Goal: Task Accomplishment & Management: Manage account settings

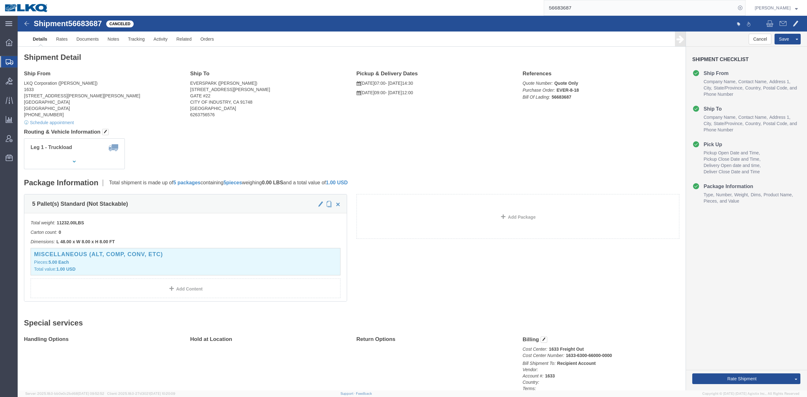
click at [566, 5] on input "56683687" at bounding box center [640, 7] width 192 height 15
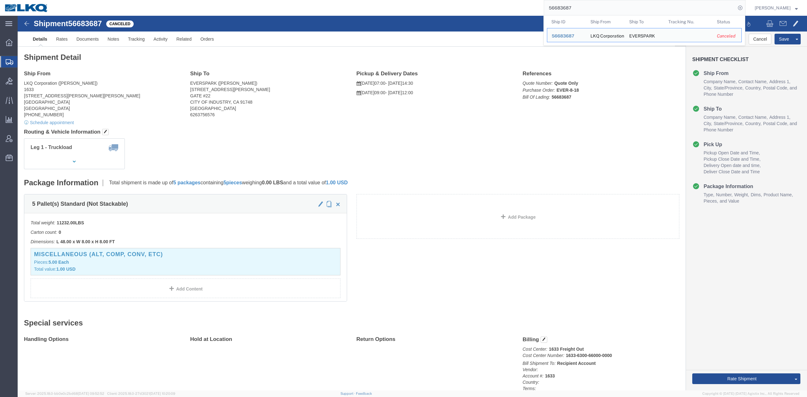
click at [629, 7] on input "56683687" at bounding box center [640, 7] width 192 height 15
paste input "714833"
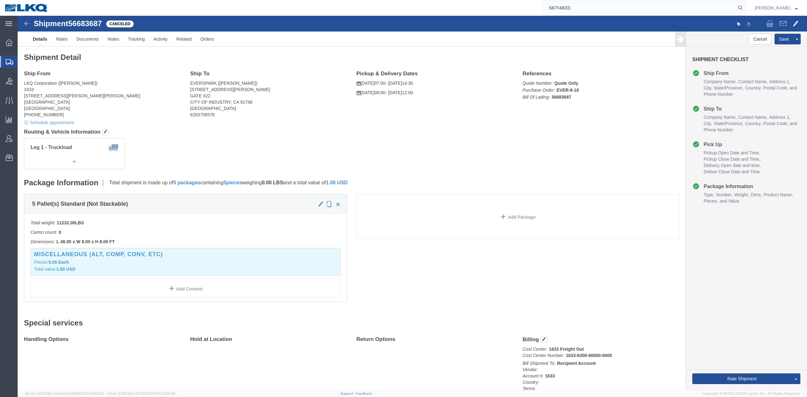
click at [746, 8] on form "56714833" at bounding box center [645, 8] width 202 height 16
click at [745, 9] on icon at bounding box center [740, 7] width 9 height 9
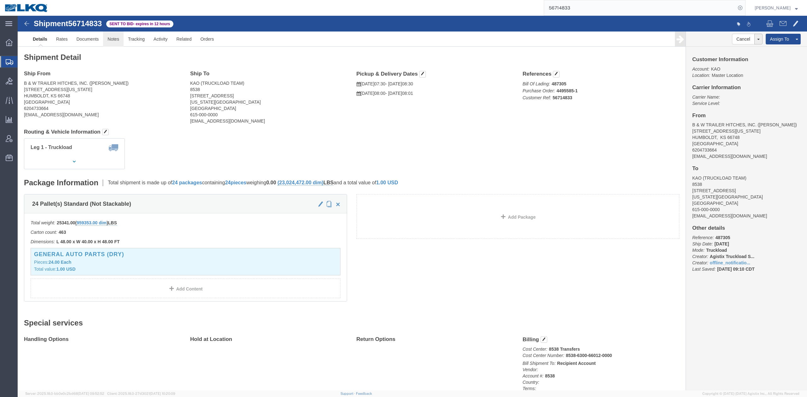
drag, startPoint x: 92, startPoint y: 24, endPoint x: 93, endPoint y: 29, distance: 5.2
click link "Notes"
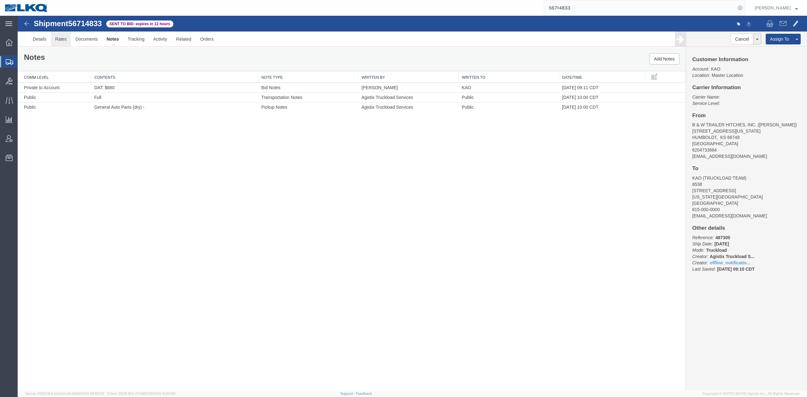
click at [55, 33] on link "Rates" at bounding box center [61, 39] width 20 height 15
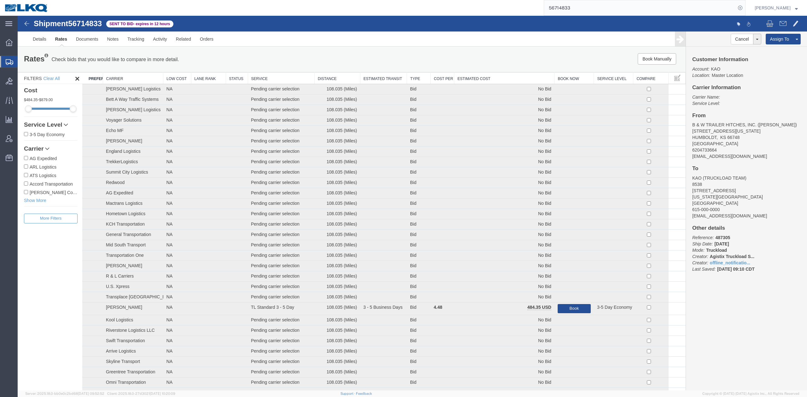
drag, startPoint x: 501, startPoint y: 82, endPoint x: 421, endPoint y: 70, distance: 81.0
click at [501, 81] on th "Estimated Cost" at bounding box center [504, 79] width 100 height 12
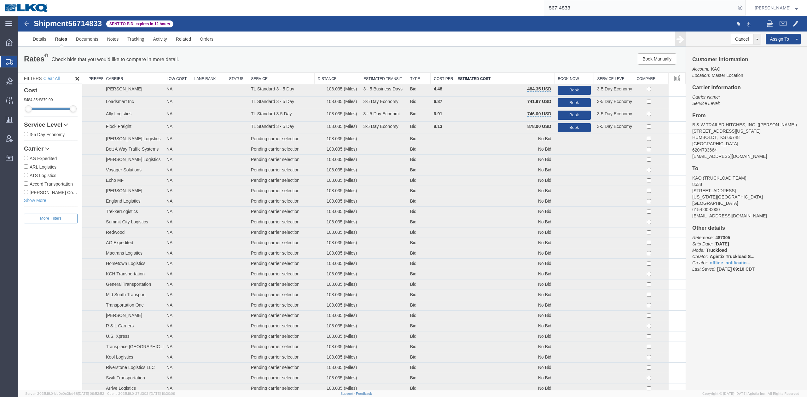
click at [617, 9] on input "56714833" at bounding box center [640, 7] width 192 height 15
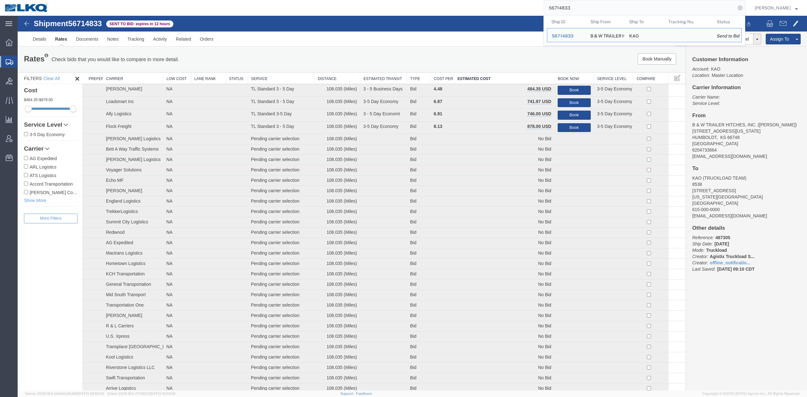
click at [617, 9] on input "56714833" at bounding box center [640, 7] width 192 height 15
paste input "612250"
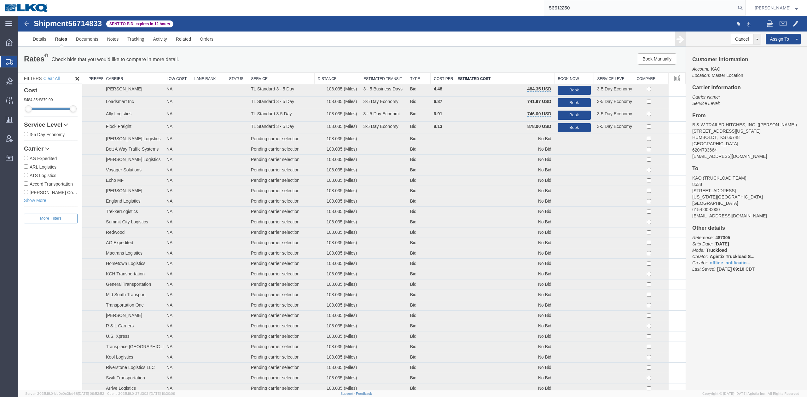
click at [746, 3] on form "56612250" at bounding box center [645, 8] width 202 height 16
click at [745, 8] on icon at bounding box center [740, 7] width 9 height 9
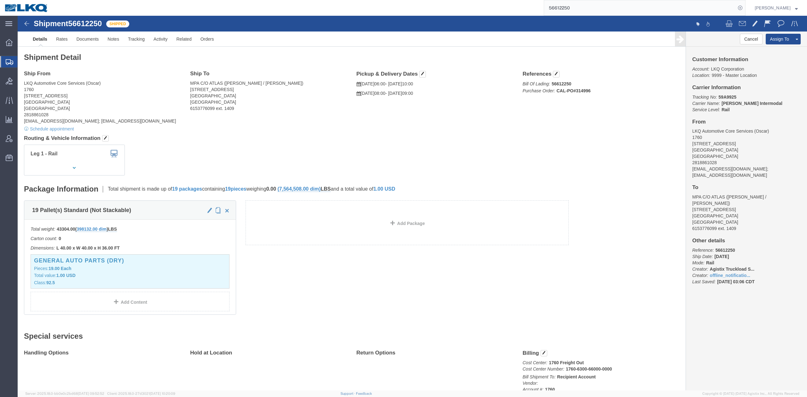
click at [609, 8] on input "56612250" at bounding box center [640, 7] width 192 height 15
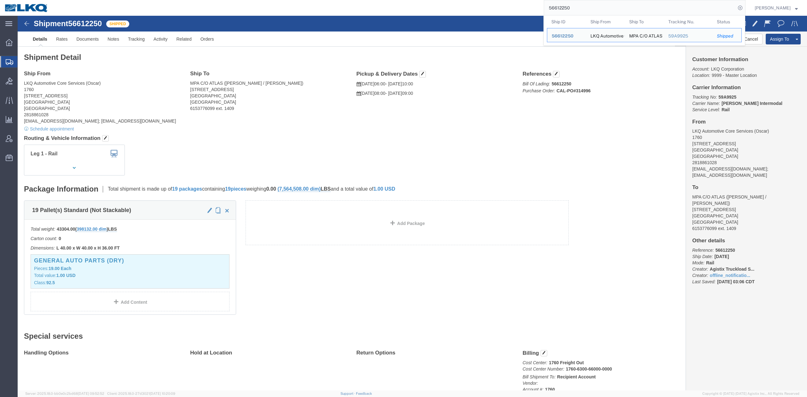
paste input "743852"
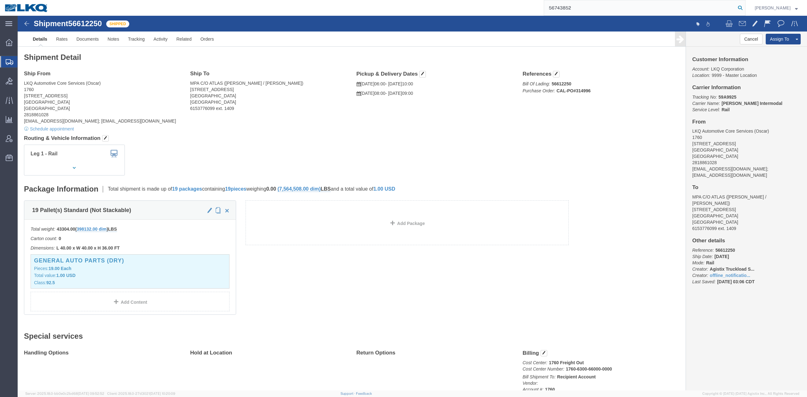
type input "56743852"
click at [745, 8] on icon at bounding box center [740, 7] width 9 height 9
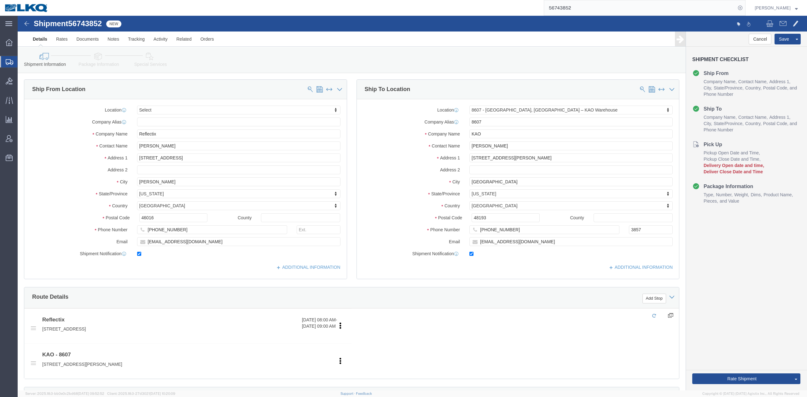
select select "30604"
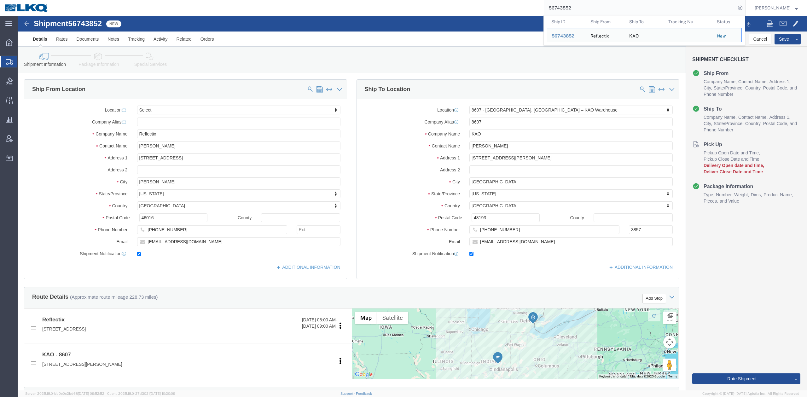
click at [584, 10] on input "56743852" at bounding box center [640, 7] width 192 height 15
paste input "4645"
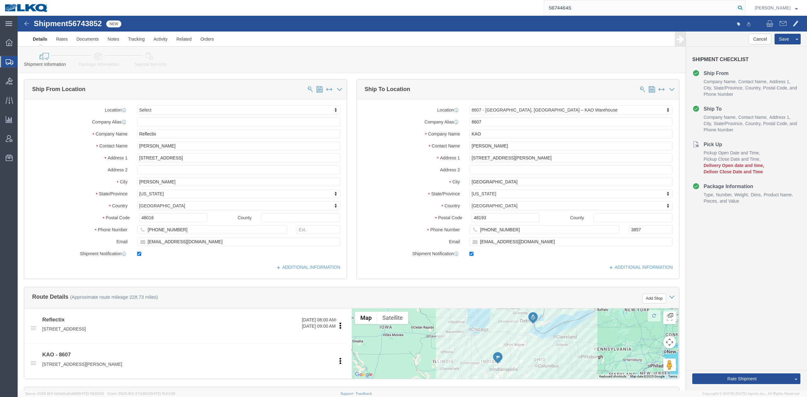
type input "56744645"
drag, startPoint x: 749, startPoint y: 10, endPoint x: 370, endPoint y: 98, distance: 389.4
click at [745, 10] on icon at bounding box center [740, 7] width 9 height 9
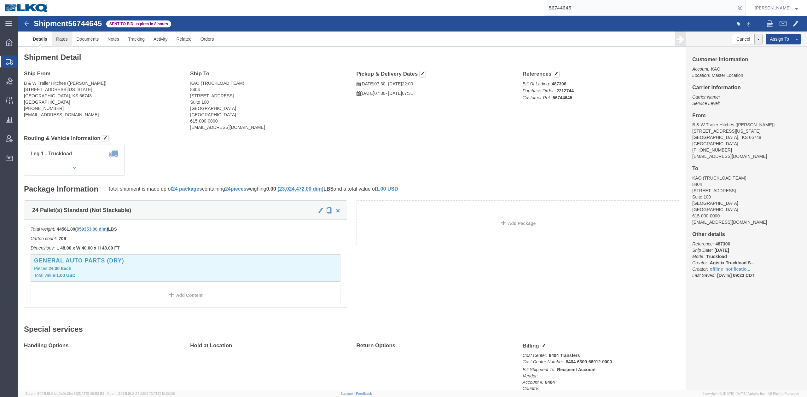
click link "Rates"
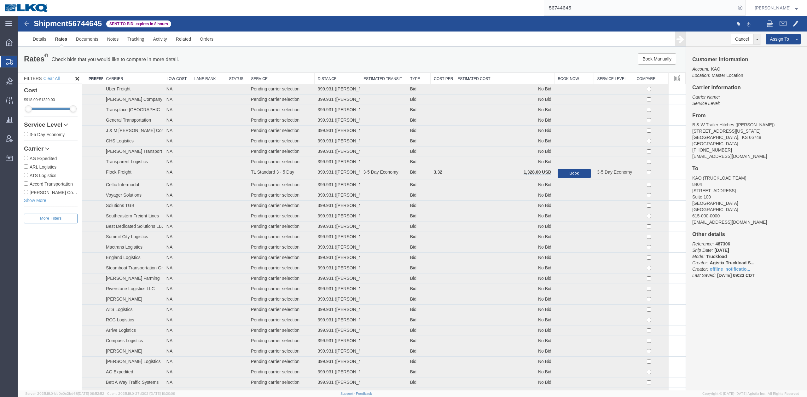
click at [504, 76] on th "Estimated Cost" at bounding box center [504, 79] width 100 height 12
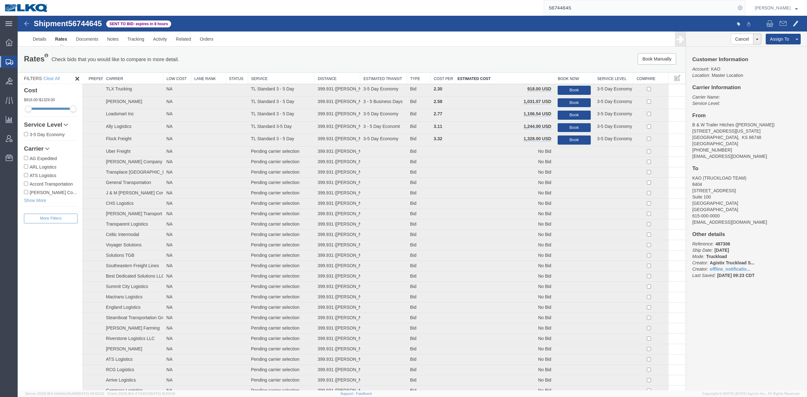
click at [420, 51] on div "Rates Check bids that you would like to compare in more detail. Compare Filter …" at bounding box center [352, 59] width 668 height 25
click at [730, 49] on link "Withdraw Bid" at bounding box center [734, 49] width 55 height 9
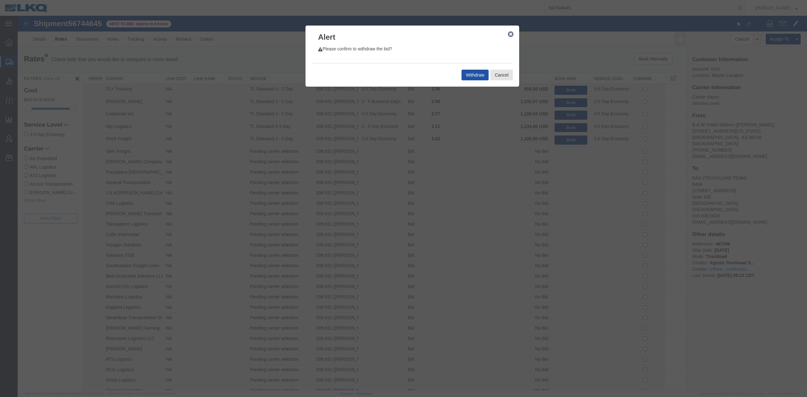
click at [479, 71] on button "Withdraw" at bounding box center [475, 75] width 27 height 11
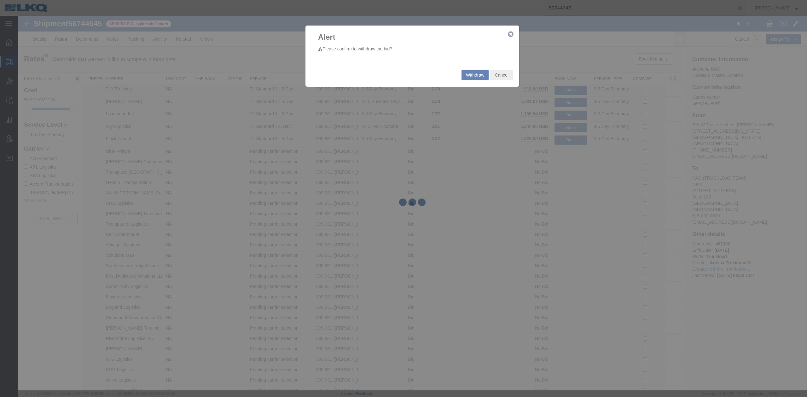
select select "65991"
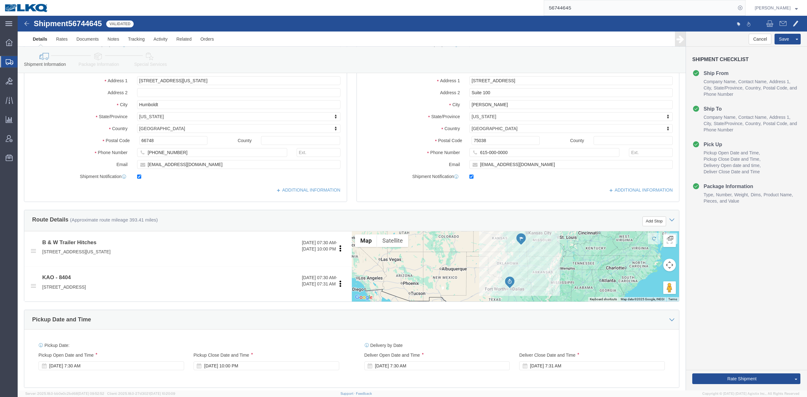
scroll to position [168, 0]
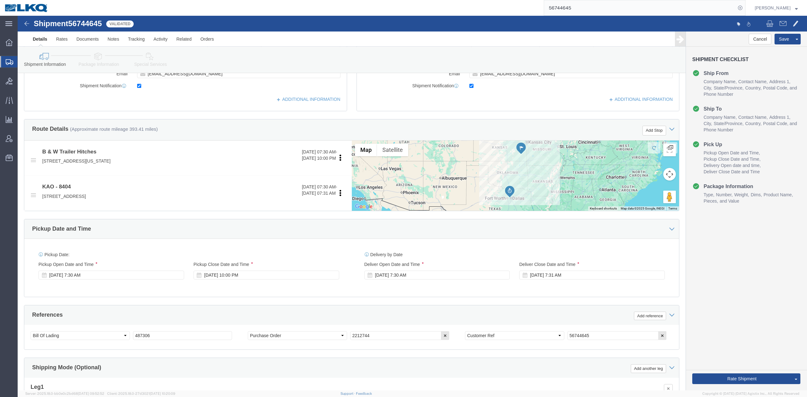
click link "Send To Bid"
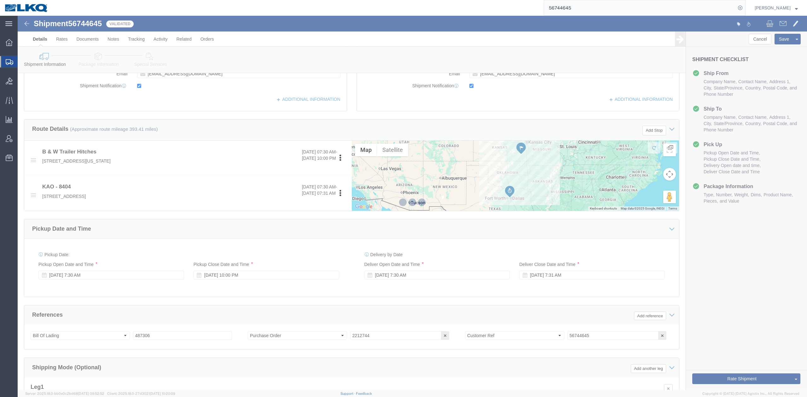
select select "TL"
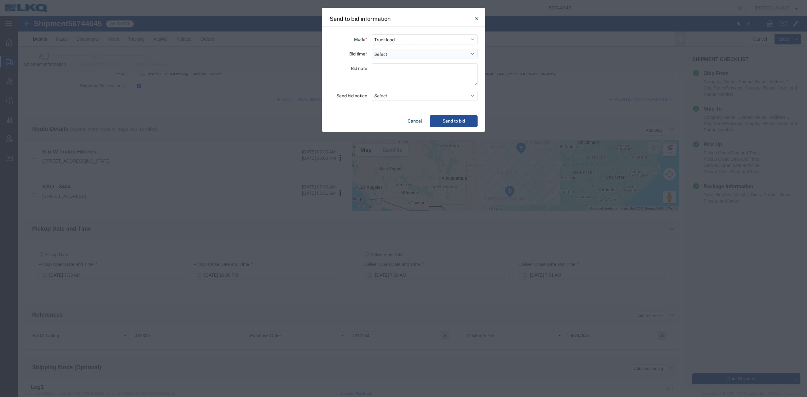
click at [382, 55] on select "Select 30 Min (Rush) 1 Hour (Rush) 2 Hours (Rush) 4 Hours (Rush) 8 Hours (Rush)…" at bounding box center [425, 54] width 106 height 10
select select "12"
click at [372, 49] on select "Select 30 Min (Rush) 1 Hour (Rush) 2 Hours (Rush) 4 Hours (Rush) 8 Hours (Rush)…" at bounding box center [425, 54] width 106 height 10
click at [388, 98] on button "Select" at bounding box center [425, 96] width 106 height 10
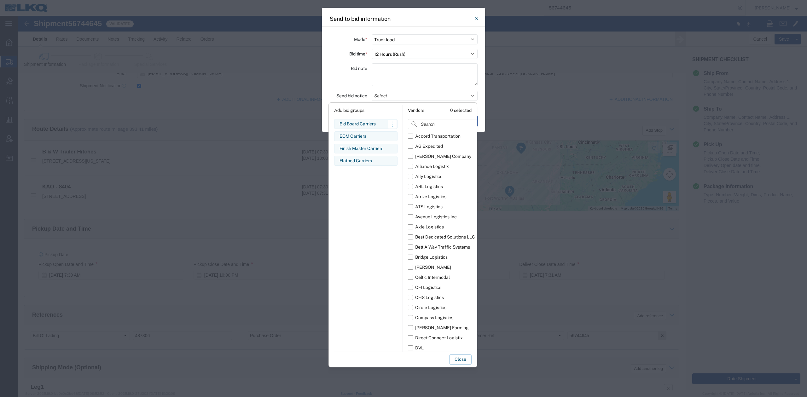
click at [360, 126] on div "Bid Board Carriers" at bounding box center [366, 124] width 53 height 7
click at [347, 120] on div "Bid Board Carriers Edit bid group Remove bid group" at bounding box center [365, 124] width 63 height 10
click at [362, 129] on div "Bid Board Carriers Edit bid group Remove bid group" at bounding box center [365, 124] width 63 height 10
click at [367, 126] on div "Bid Board Carriers" at bounding box center [366, 124] width 53 height 7
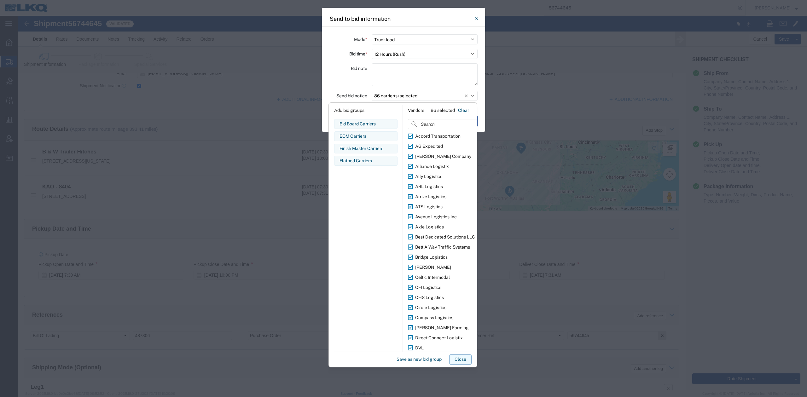
click at [463, 357] on button "Close" at bounding box center [460, 360] width 22 height 10
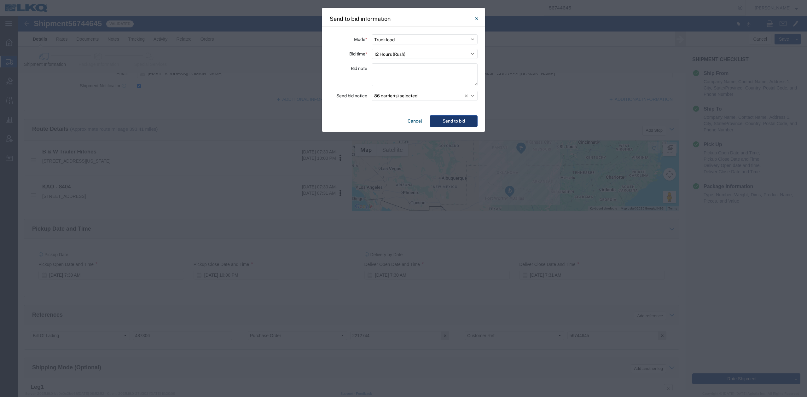
click at [443, 120] on button "Send to bid" at bounding box center [454, 121] width 48 height 12
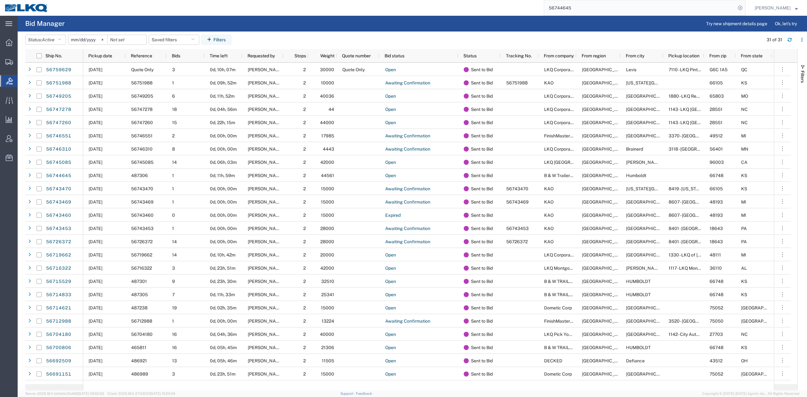
click at [584, 15] on input "56744645" at bounding box center [640, 7] width 192 height 15
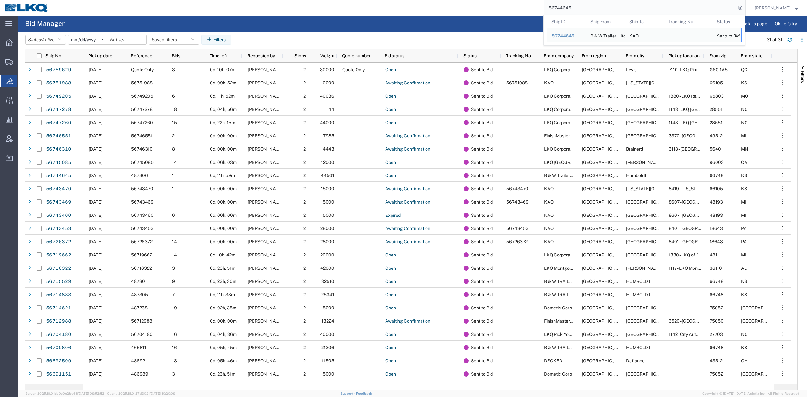
click at [584, 15] on input "56744645" at bounding box center [640, 7] width 192 height 15
paste input "33484"
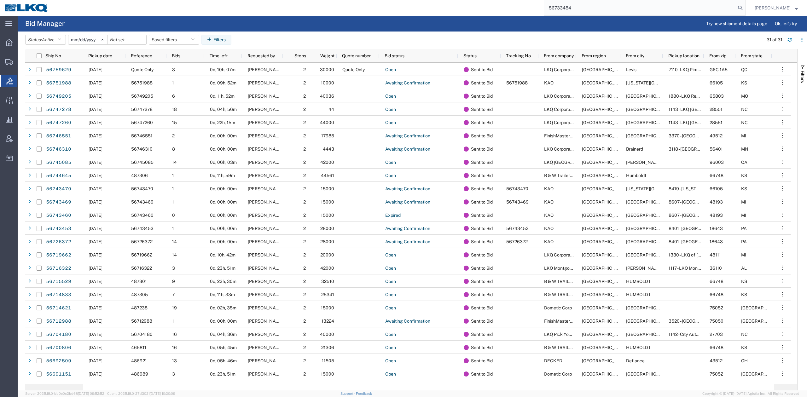
type input "56733484"
click at [746, 8] on form "56733484" at bounding box center [645, 8] width 202 height 16
click at [745, 8] on icon at bounding box center [740, 7] width 9 height 9
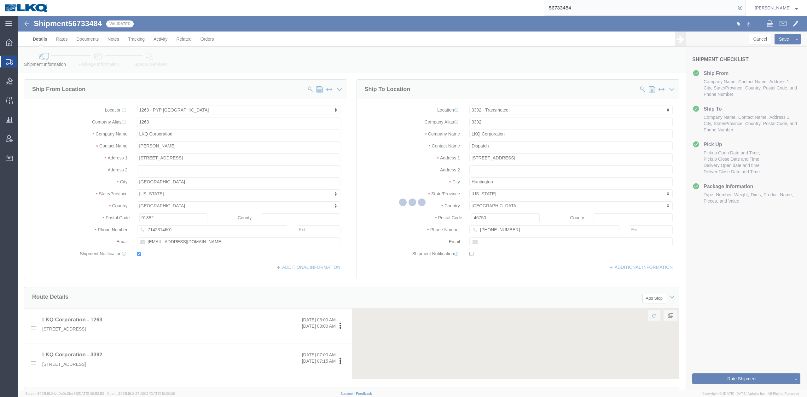
scroll to position [212, 0]
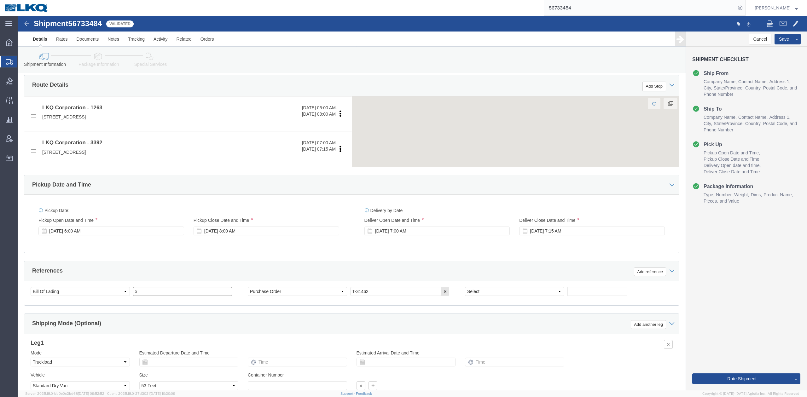
drag, startPoint x: 144, startPoint y: 277, endPoint x: 143, endPoint y: 257, distance: 20.8
click input "x"
paste input "56733484"
type input "56733484"
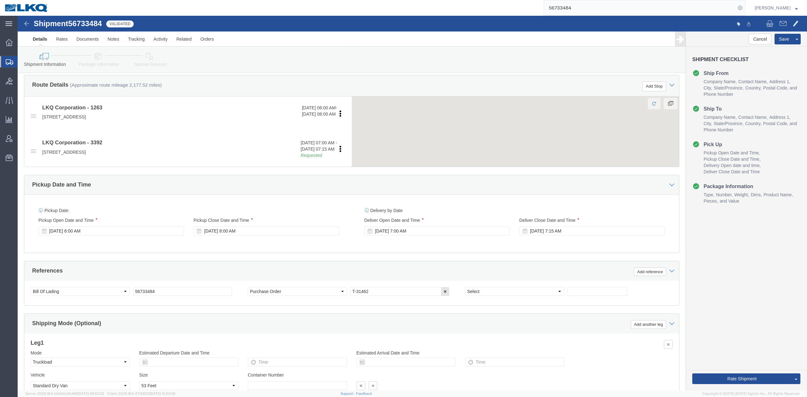
click div "References Add reference"
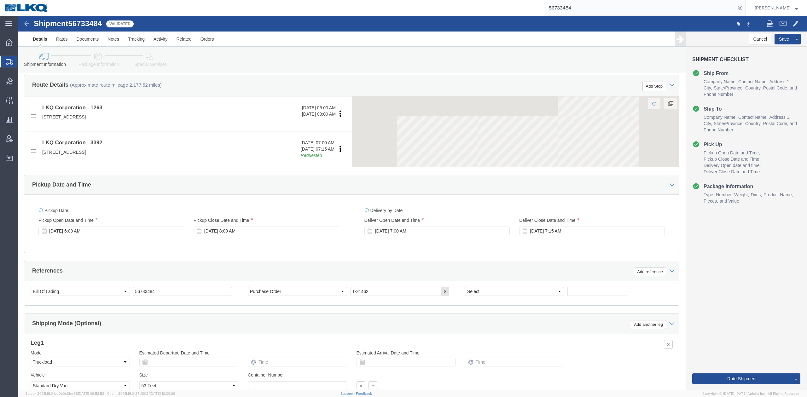
select select "28705"
select select "28018"
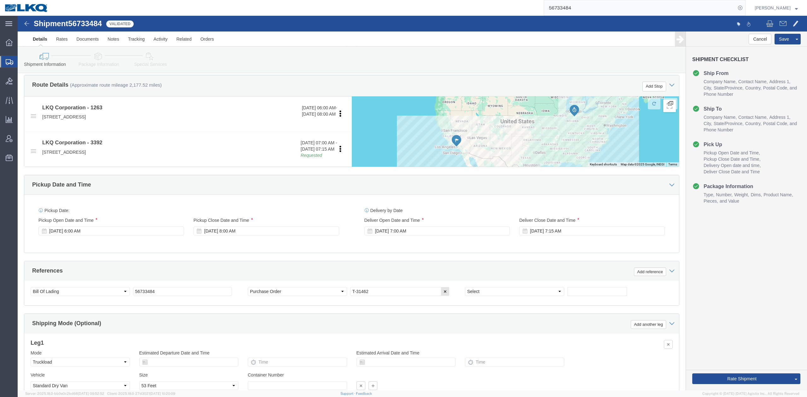
scroll to position [269, 0]
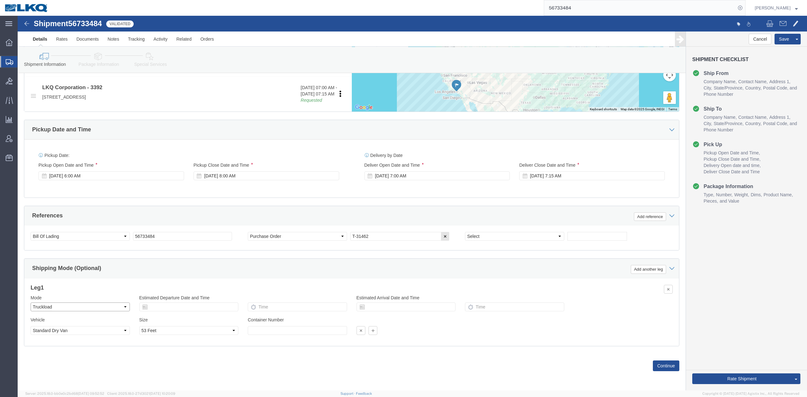
click select "Select Air Less than Truckload Multi-Leg Ocean Freight Rail Small Parcel Truckl…"
drag, startPoint x: 41, startPoint y: 291, endPoint x: 44, endPoint y: 294, distance: 4.3
click select "Select Air Less than Truckload Multi-Leg Ocean Freight Rail Small Parcel Truckl…"
select select "RAIL"
click select "Select Air Less than Truckload Multi-Leg Ocean Freight Rail Small Parcel Truckl…"
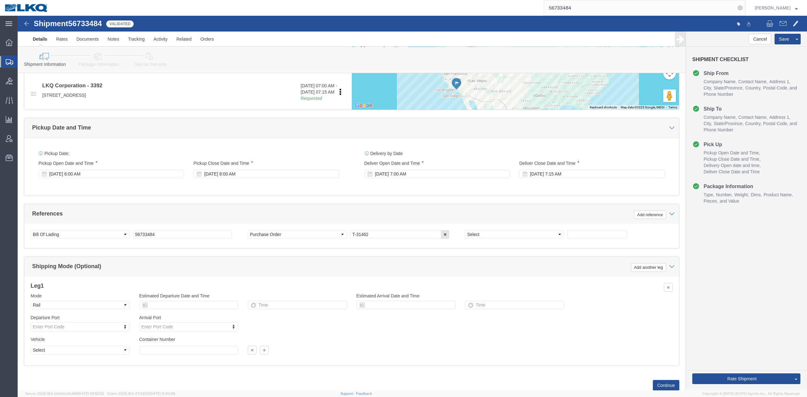
click link "Package Information"
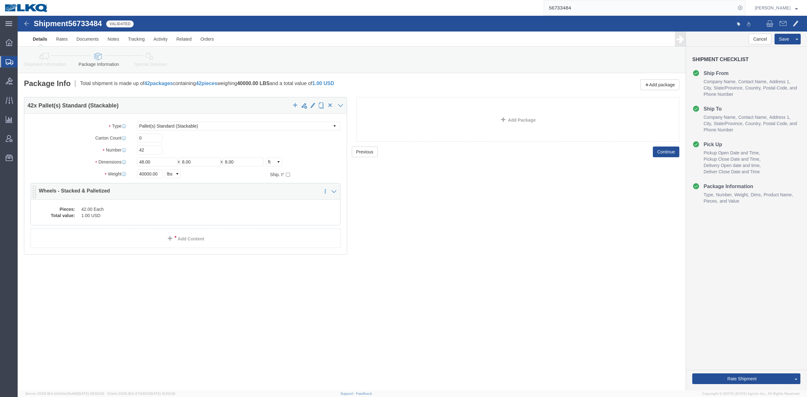
click dd "42.00 Each"
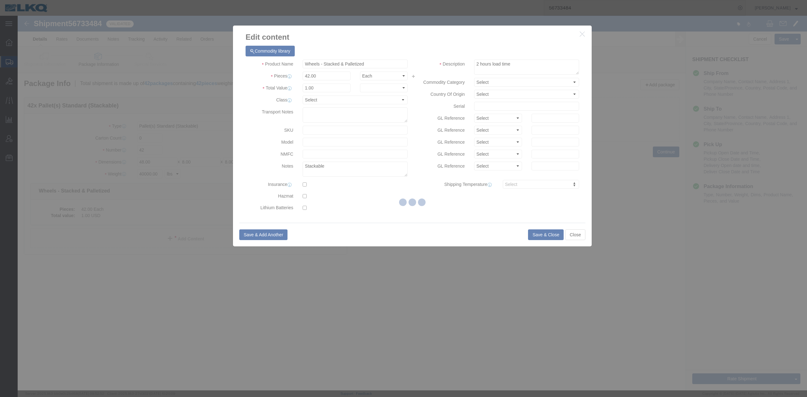
click at [334, 99] on div at bounding box center [413, 203] width 790 height 375
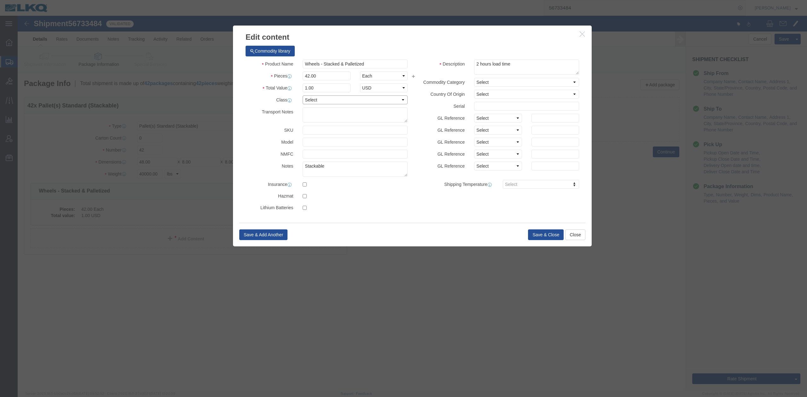
click select "Select 50 55 60 65 70 85 92.5 100 125 175 250 300 400"
select select "92.5"
click select "Select 50 55 60 65 70 85 92.5 100 125 175 250 300 400"
click button "Save & Close"
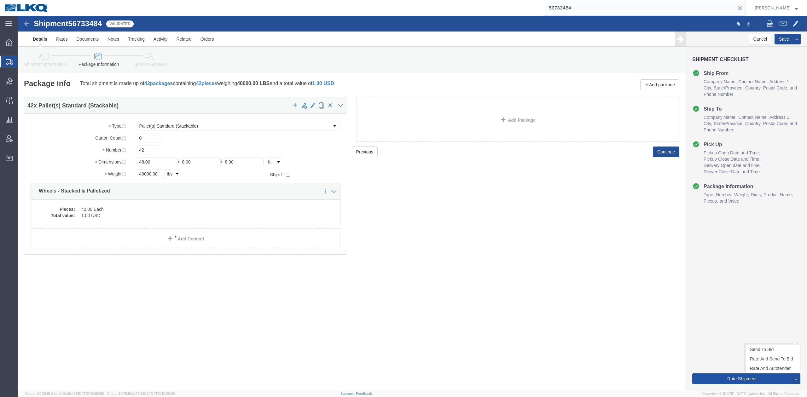
click button "Rate Shipment"
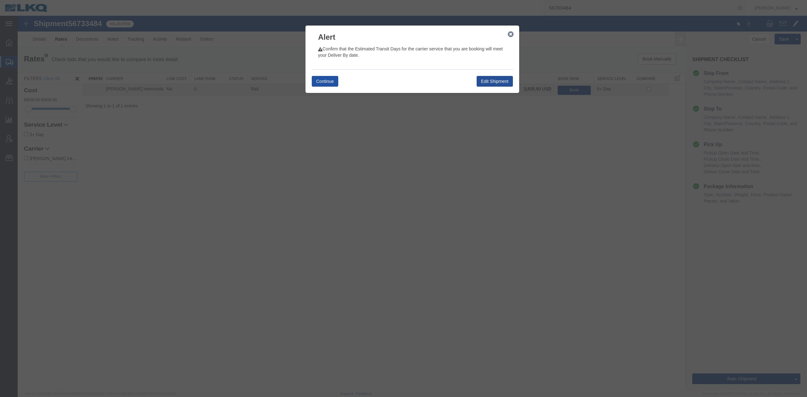
click at [335, 80] on button "Continue" at bounding box center [325, 81] width 26 height 11
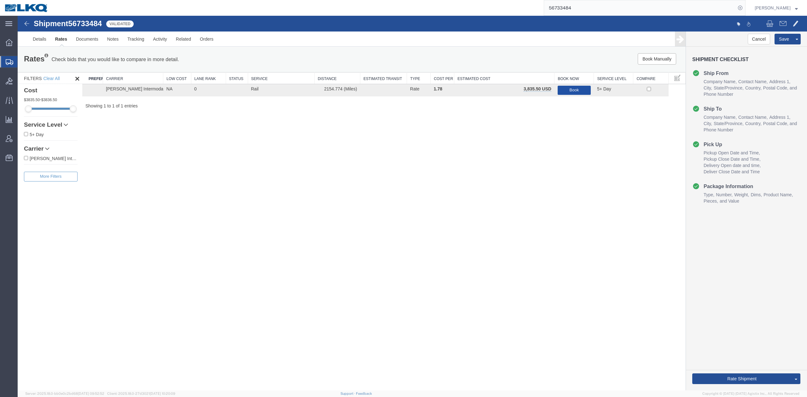
click at [577, 89] on button "Book" at bounding box center [574, 90] width 33 height 9
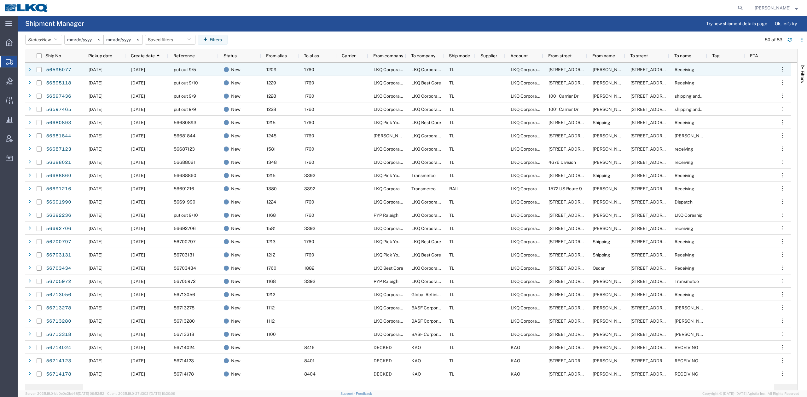
drag, startPoint x: 63, startPoint y: 70, endPoint x: 74, endPoint y: 77, distance: 12.7
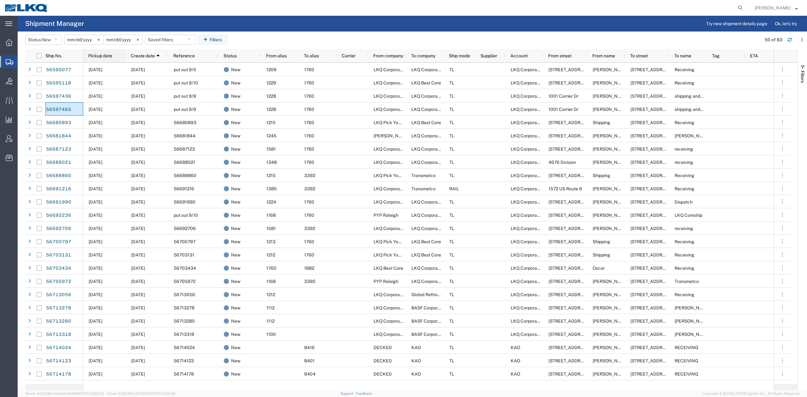
click at [112, 55] on span "Pickup date" at bounding box center [100, 55] width 24 height 5
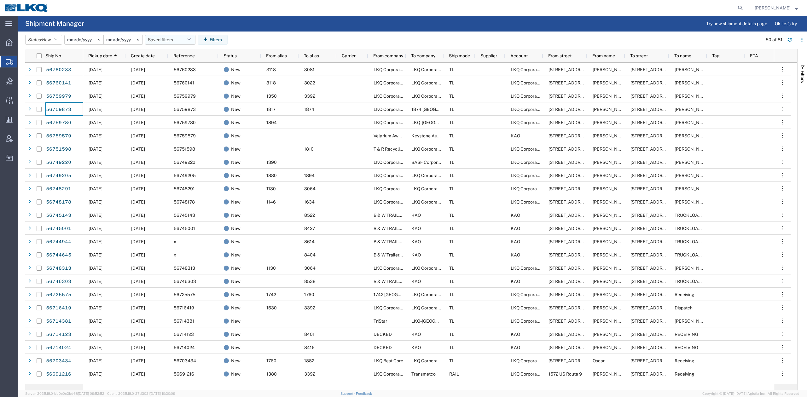
click at [172, 38] on button "Saved filters" at bounding box center [170, 40] width 50 height 10
click at [176, 74] on span "No PGW/LTL" at bounding box center [187, 79] width 83 height 12
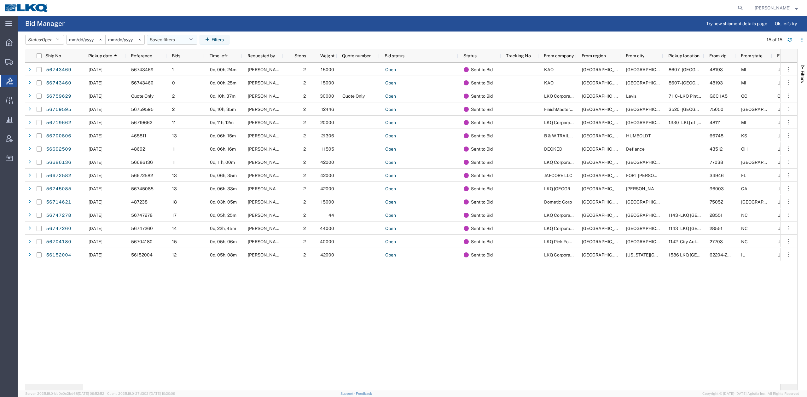
click at [177, 42] on button "Saved filters" at bounding box center [172, 40] width 50 height 10
click at [176, 67] on span "No PGW/LTL" at bounding box center [189, 67] width 83 height 12
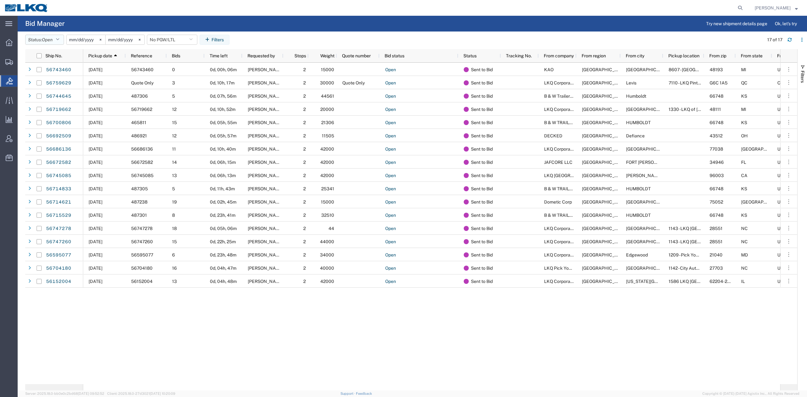
click at [59, 42] on button "Status: Open" at bounding box center [44, 40] width 39 height 10
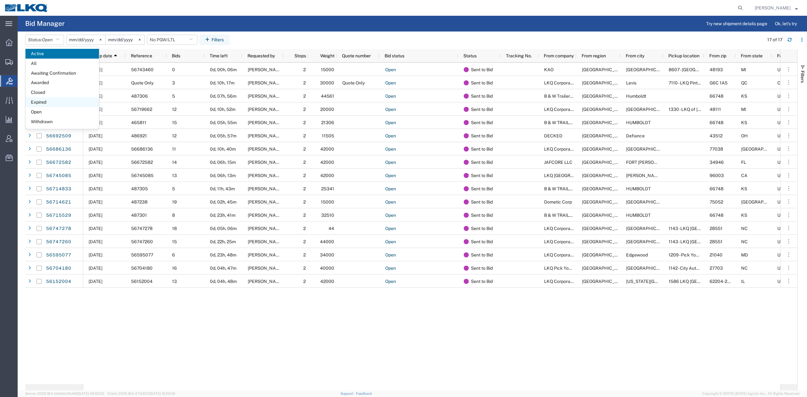
click at [55, 99] on span "Expired" at bounding box center [62, 102] width 73 height 10
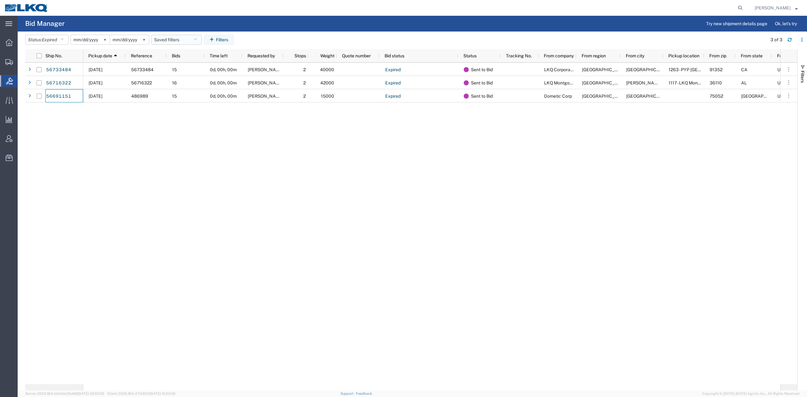
drag, startPoint x: 172, startPoint y: 42, endPoint x: 174, endPoint y: 46, distance: 4.8
click at [172, 42] on button "Saved filters" at bounding box center [176, 40] width 50 height 10
click at [187, 69] on span "No PGW/LTL" at bounding box center [193, 67] width 83 height 12
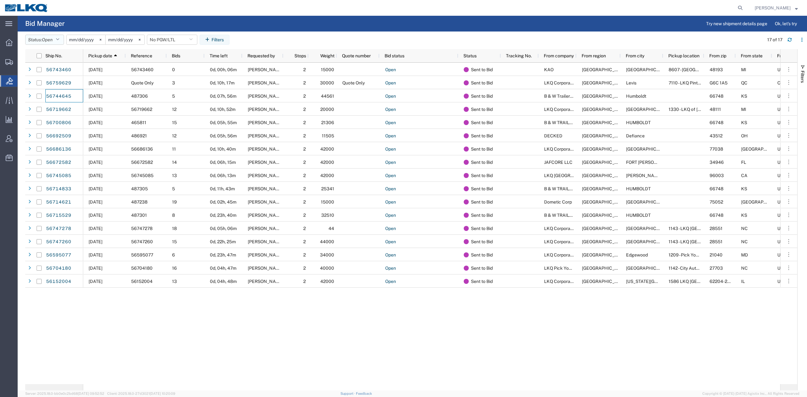
click at [49, 38] on span "Open" at bounding box center [47, 39] width 11 height 5
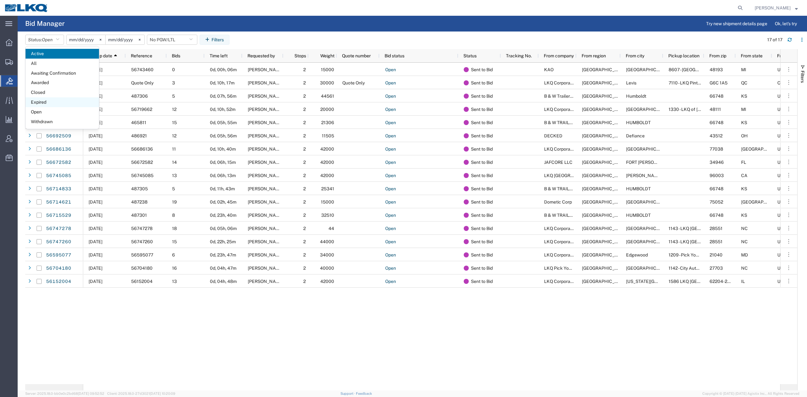
click at [44, 102] on span "Expired" at bounding box center [62, 102] width 73 height 10
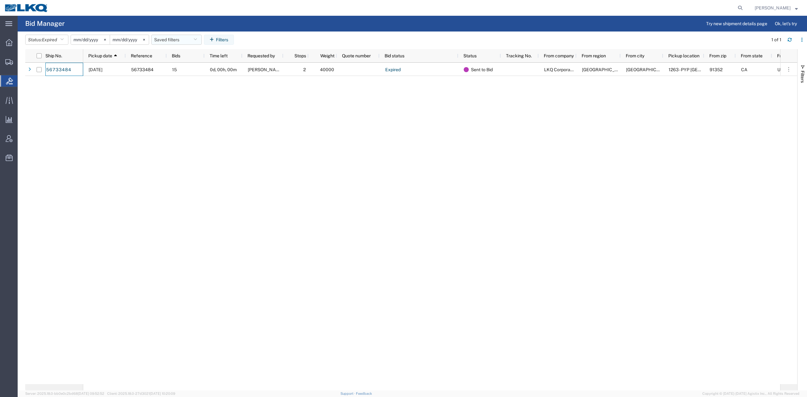
click at [172, 38] on button "Saved filters" at bounding box center [176, 40] width 50 height 10
click at [183, 71] on span "No PGW/LTL" at bounding box center [193, 67] width 83 height 12
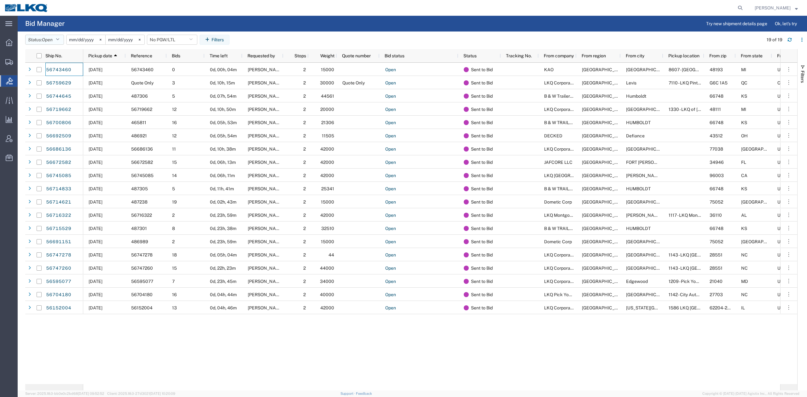
click at [61, 35] on button "Status: Open" at bounding box center [44, 40] width 39 height 10
click at [55, 98] on span "Expired" at bounding box center [62, 102] width 73 height 10
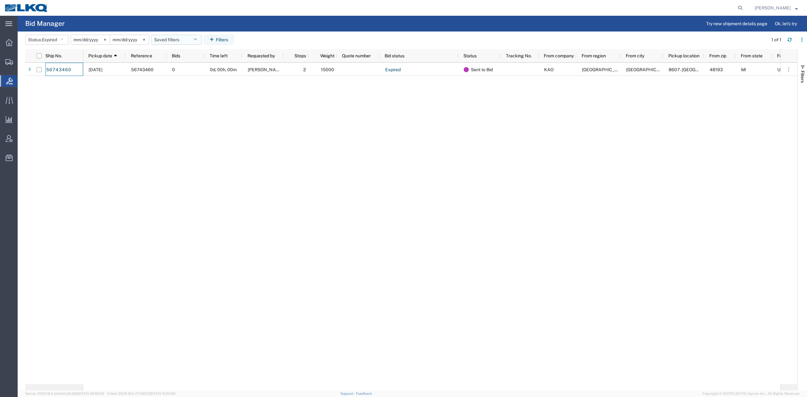
click at [171, 43] on button "Saved filters" at bounding box center [176, 40] width 50 height 10
click at [186, 69] on span "No PGW/LTL" at bounding box center [193, 67] width 83 height 12
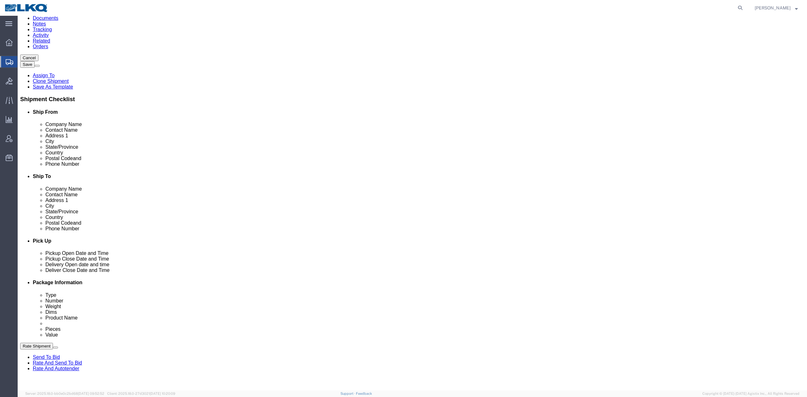
scroll to position [168, 0]
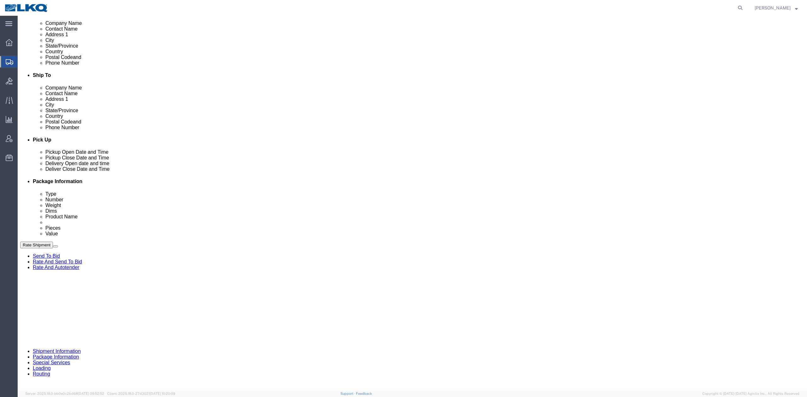
select select "27418"
select select "27634"
click span "56595077"
copy span "56595077"
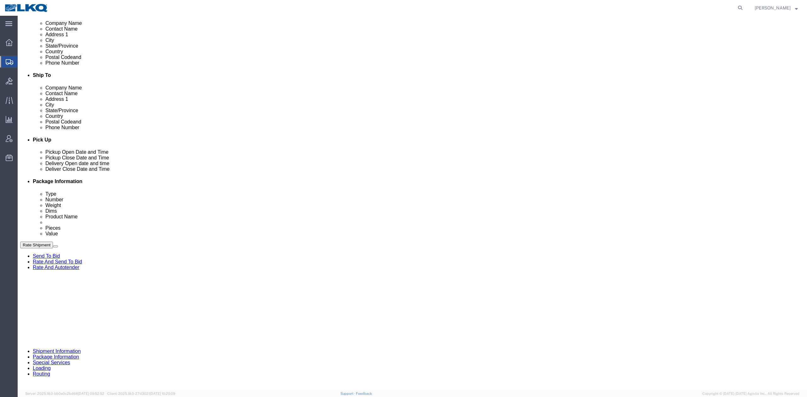
click input "put out 9/5"
paste input "56595077"
type input "56595077"
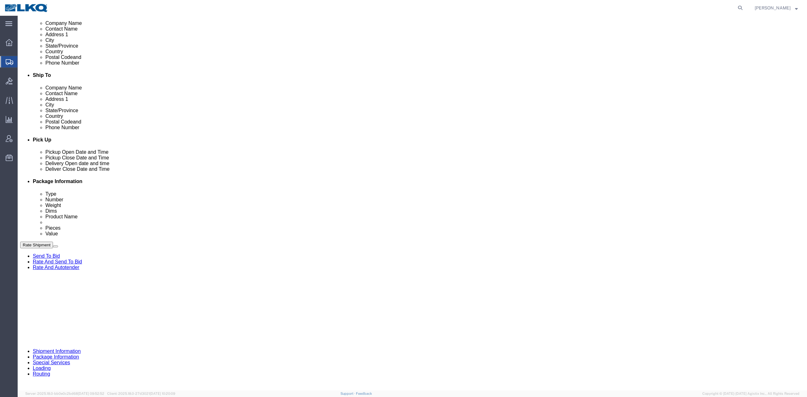
click div "Ship From Location Location 1209 - Pick Your Part 1209 - Edgewood My Profile Lo…"
click button "Rate Shipment"
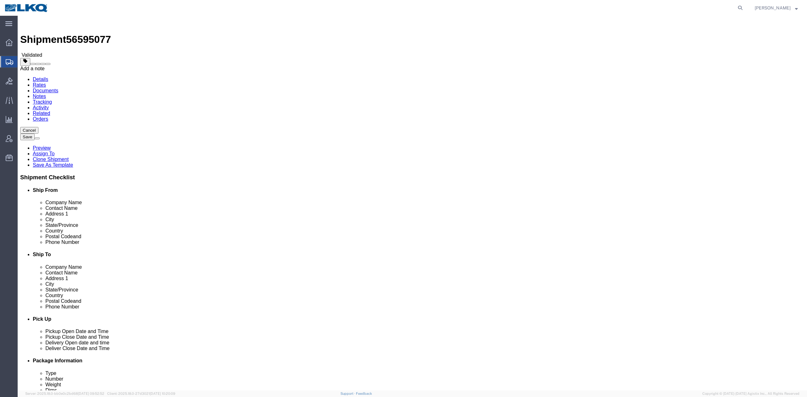
click at [48, 64] on span at bounding box center [48, 64] width 0 height 0
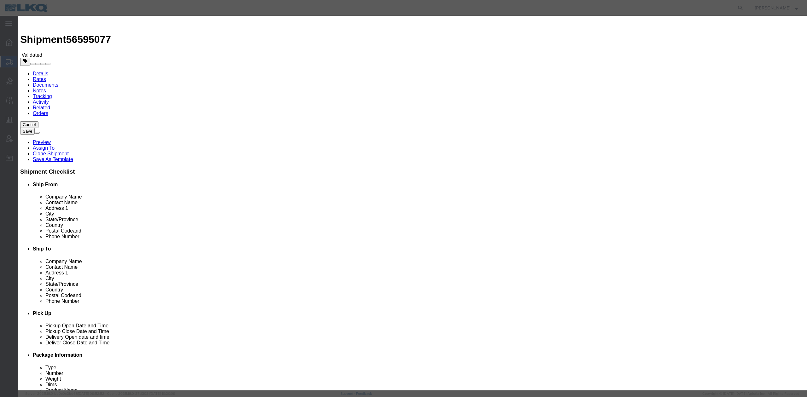
select select "BID_NOTES"
select select "PRIVATE_TO_ACCOUNT"
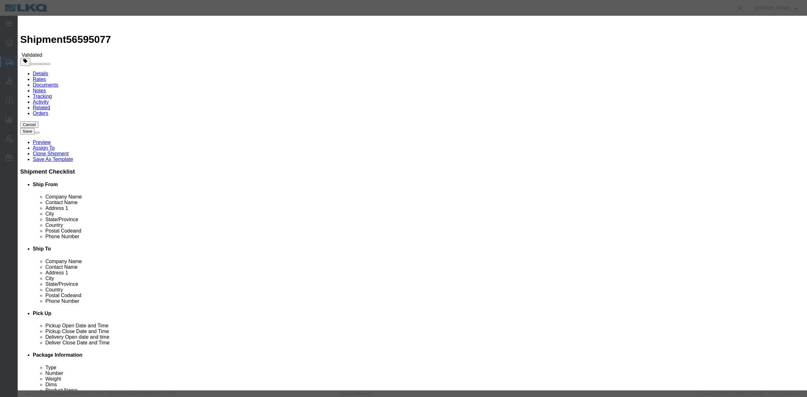
type textarea "DAT: $2248"
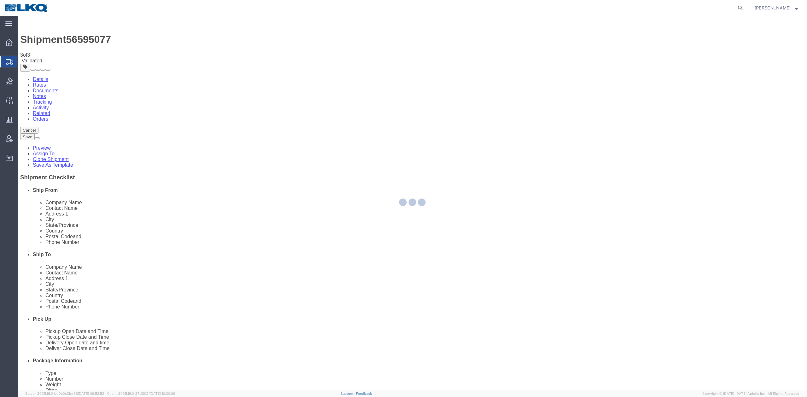
select select "27418"
select select "27634"
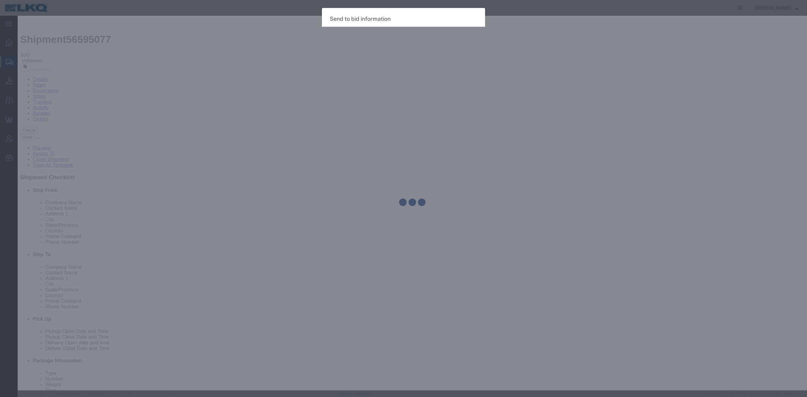
select select "TL"
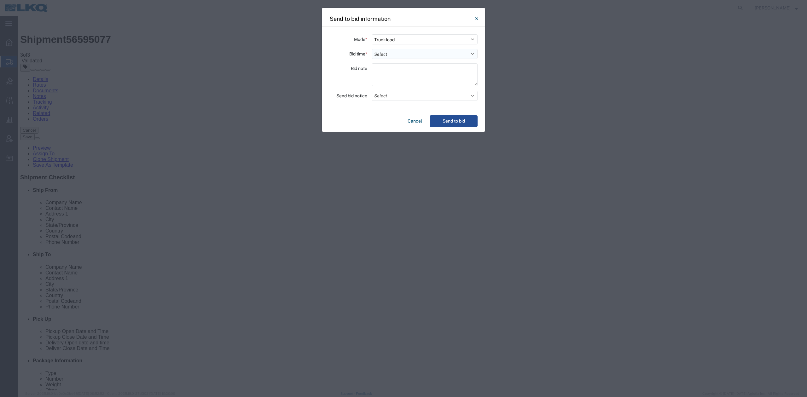
click at [386, 53] on select "Select 30 Min (Rush) 1 Hour (Rush) 2 Hours (Rush) 4 Hours (Rush) 8 Hours (Rush)…" at bounding box center [425, 54] width 106 height 10
select select "24"
click at [372, 49] on select "Select 30 Min (Rush) 1 Hour (Rush) 2 Hours (Rush) 4 Hours (Rush) 8 Hours (Rush)…" at bounding box center [425, 54] width 106 height 10
drag, startPoint x: 401, startPoint y: 96, endPoint x: 375, endPoint y: 118, distance: 34.1
click at [401, 96] on button "Select" at bounding box center [425, 96] width 106 height 10
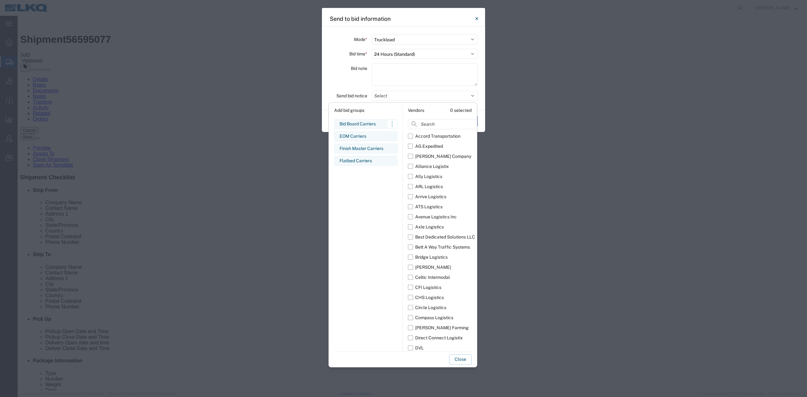
click at [362, 128] on div "Bid Board Carriers Edit bid group Remove bid group" at bounding box center [365, 124] width 63 height 10
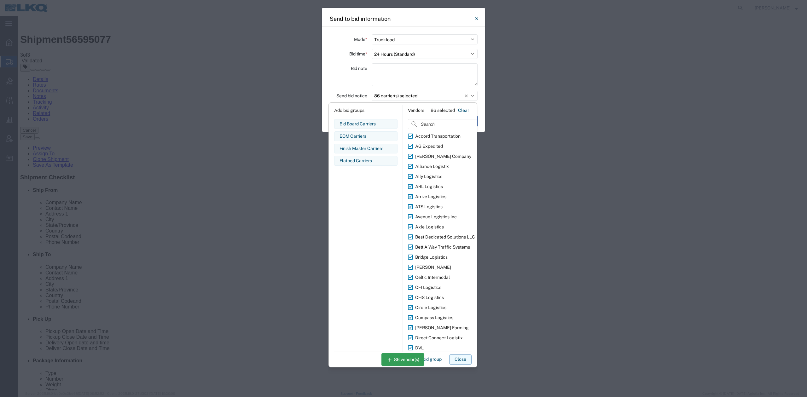
click at [460, 356] on button "Close" at bounding box center [460, 360] width 22 height 10
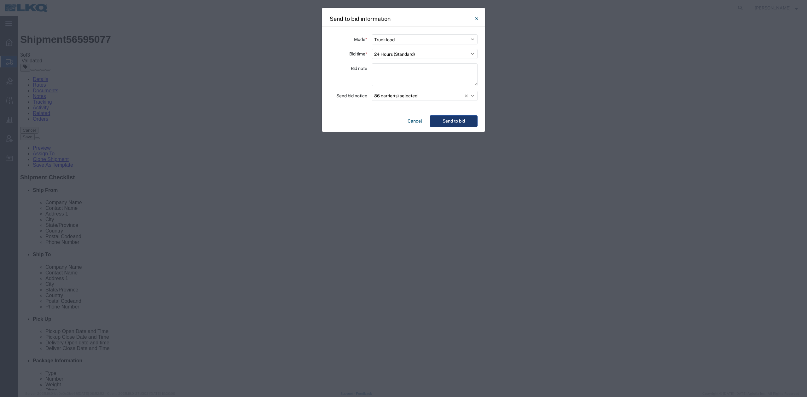
click at [454, 123] on button "Send to bid" at bounding box center [454, 121] width 48 height 12
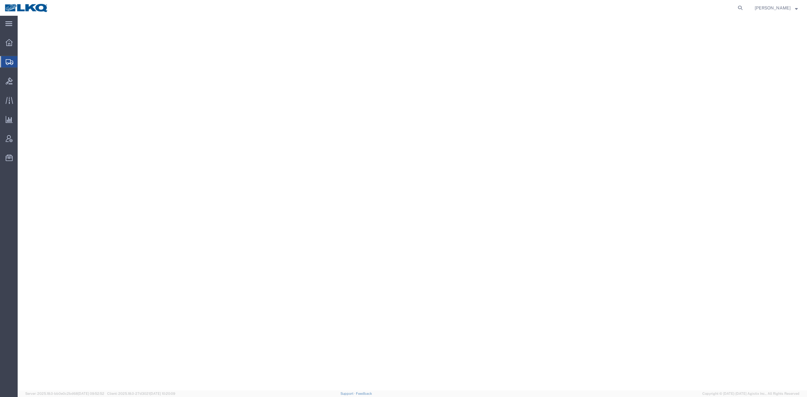
select select "27438"
select select "27634"
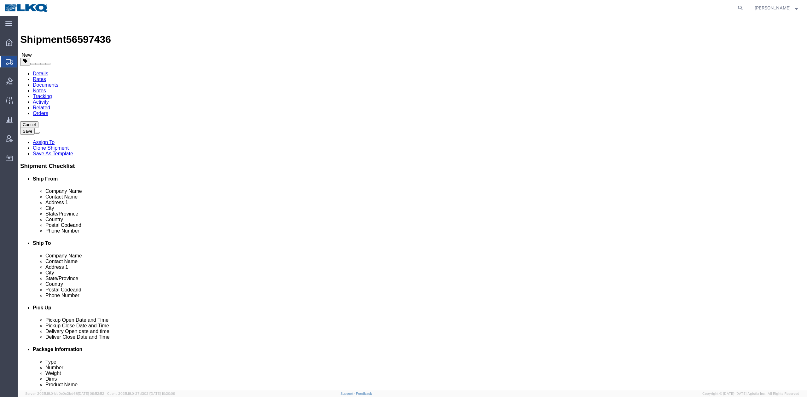
drag, startPoint x: 69, startPoint y: 7, endPoint x: 72, endPoint y: 16, distance: 10.1
click span "56597436"
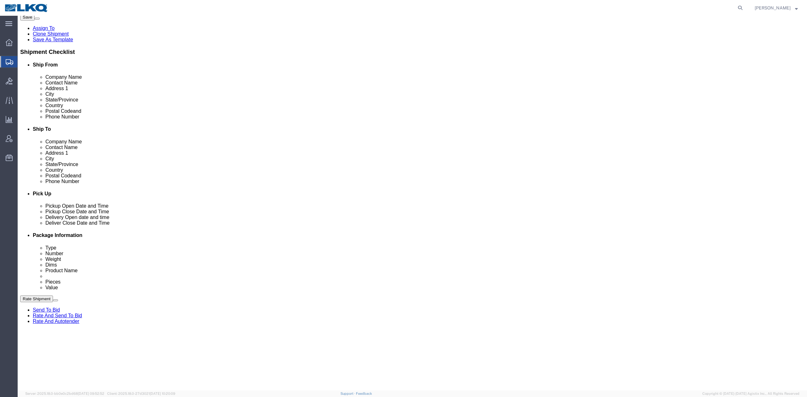
scroll to position [126, 0]
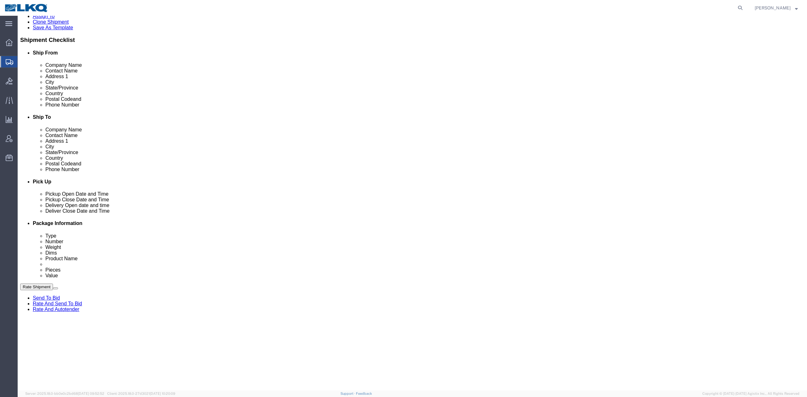
click input "put out 9/9"
paste input "56597436"
type input "56597436"
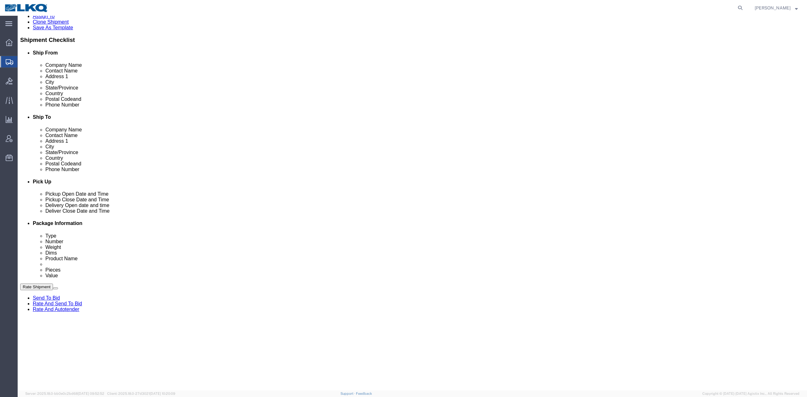
click button "Rate Shipment"
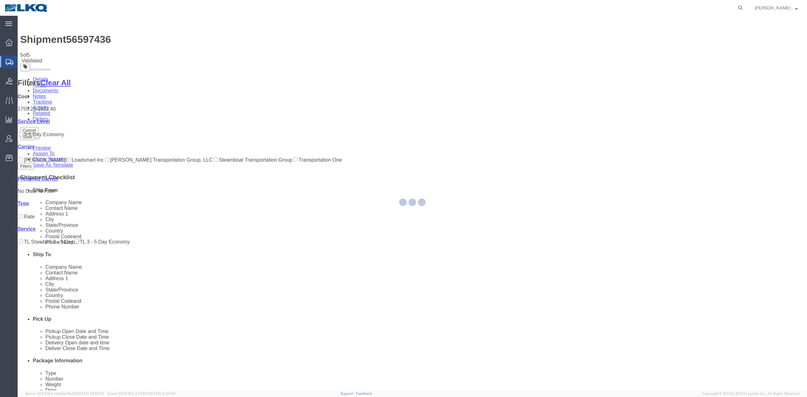
select select "27438"
select select "27634"
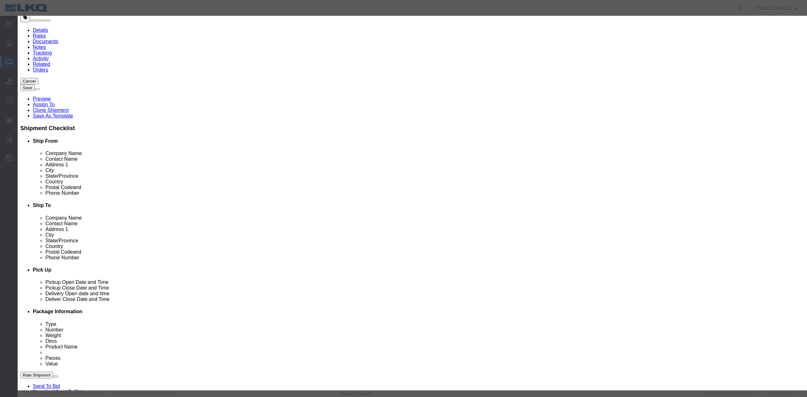
scroll to position [210, 0]
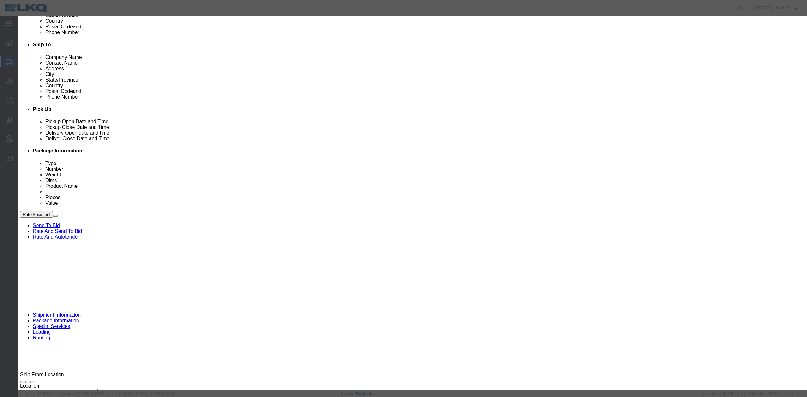
type input "2"
click input "2"
drag, startPoint x: 453, startPoint y: 40, endPoint x: 451, endPoint y: 46, distance: 6.5
click select "Price Carrier Rank"
select select "LANE_RANK"
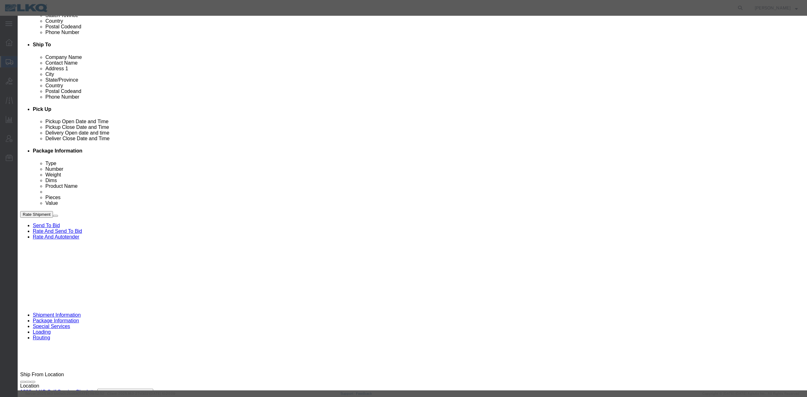
click select "Price Carrier Rank"
click button "Save Auto-Tender"
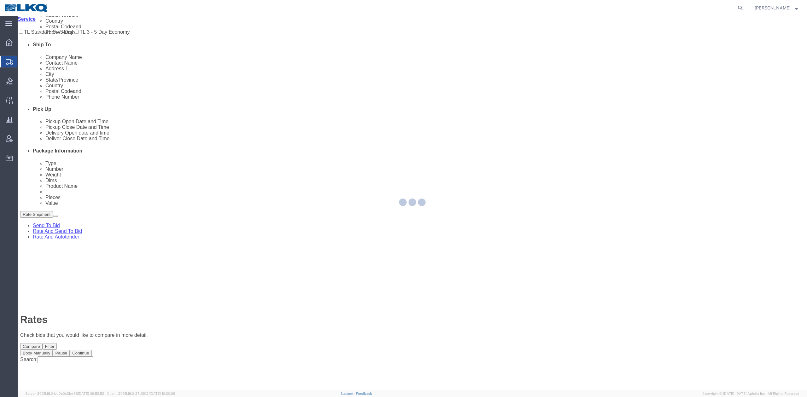
scroll to position [0, 0]
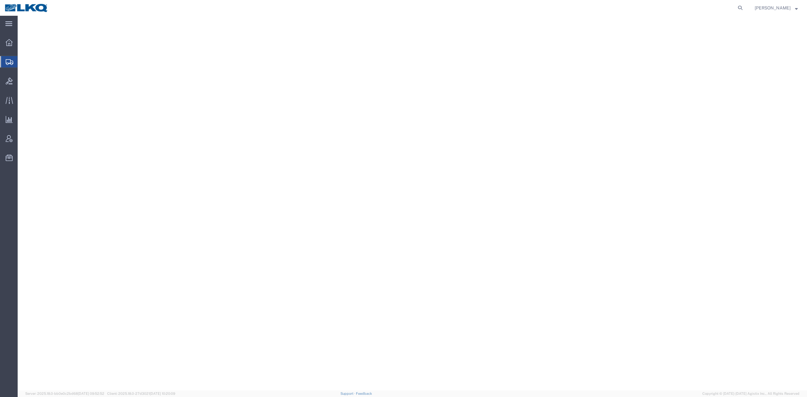
select select "27438"
select select "27634"
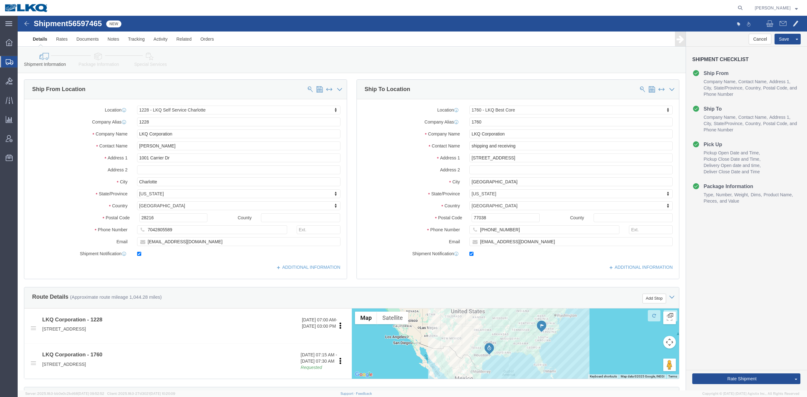
click link "Details"
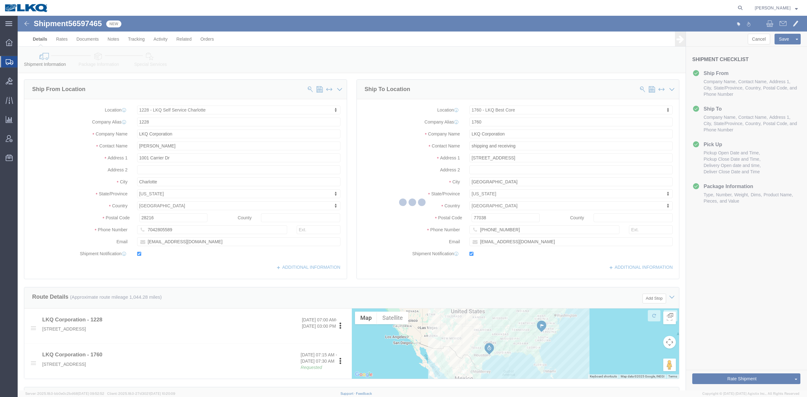
select select "27438"
select select "27634"
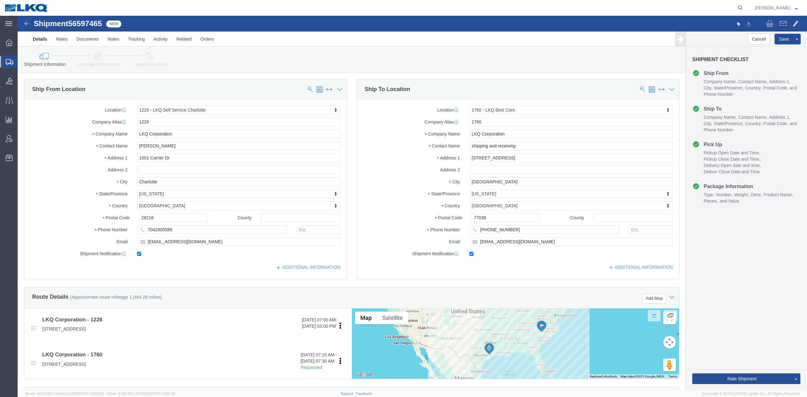
click span "56597465"
copy span "56597465"
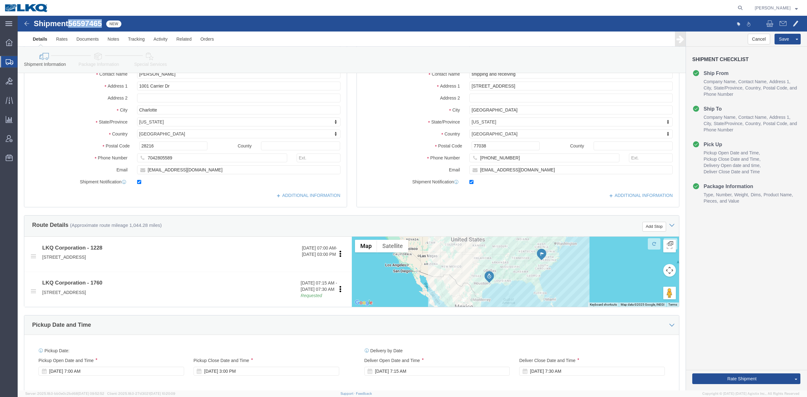
scroll to position [252, 0]
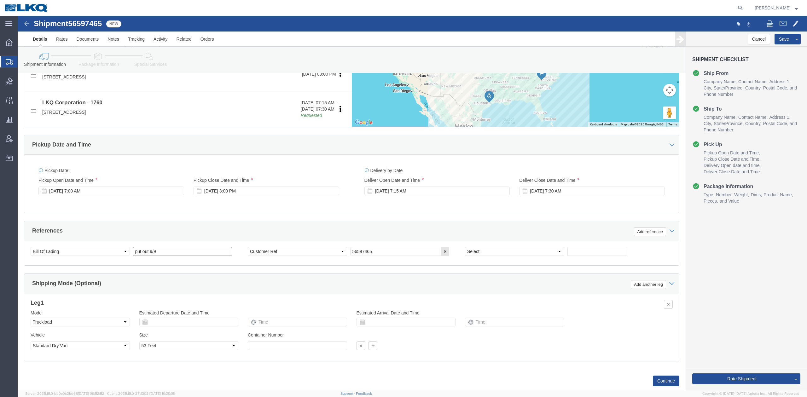
click input "put out 9/9"
paste input "56597465"
type input "56597465"
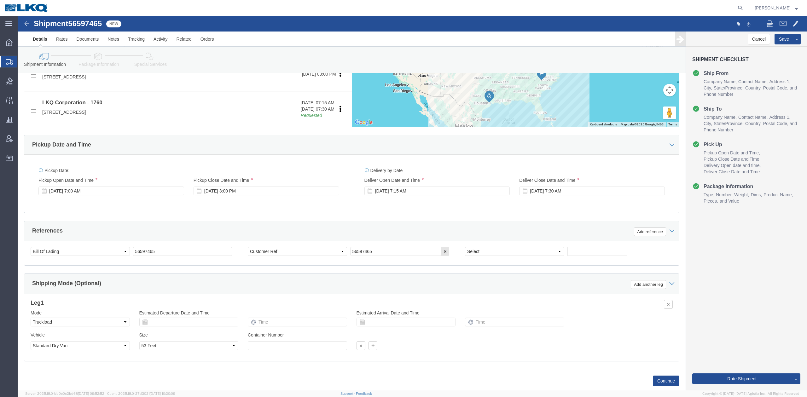
click link "Rate And Autotender"
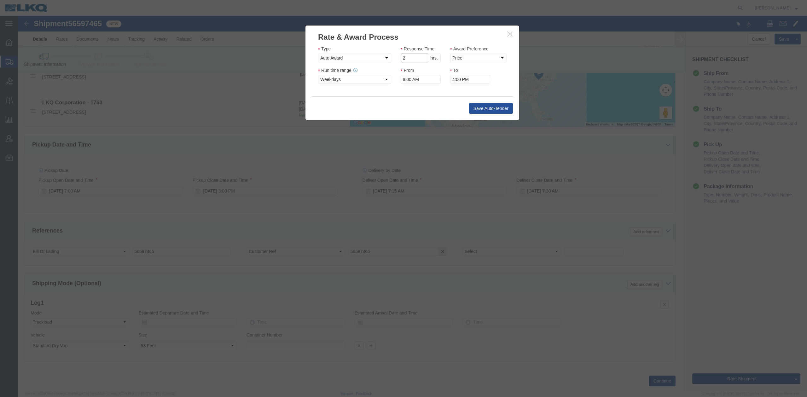
type input "2"
click input "2"
click select "Price Carrier Rank"
select select "LANE_RANK"
click select "Price Carrier Rank"
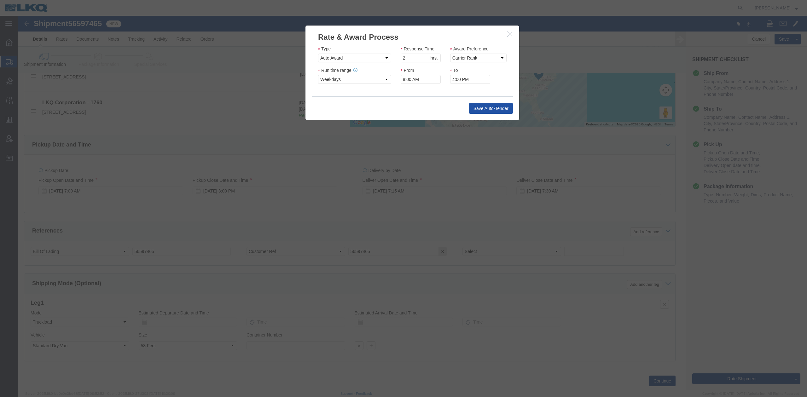
click button "Save Auto-Tender"
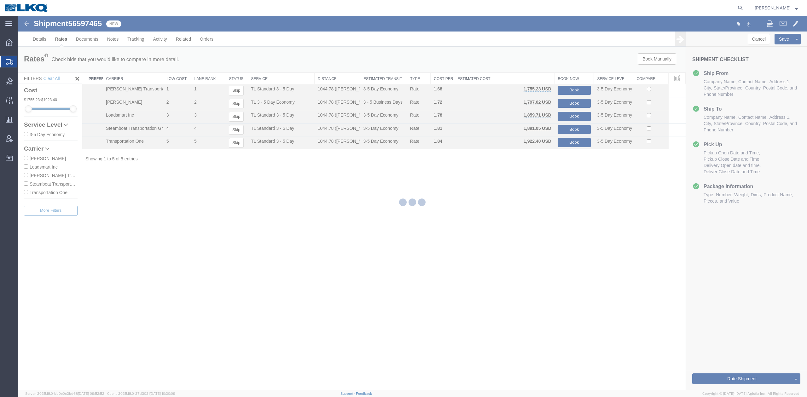
scroll to position [0, 0]
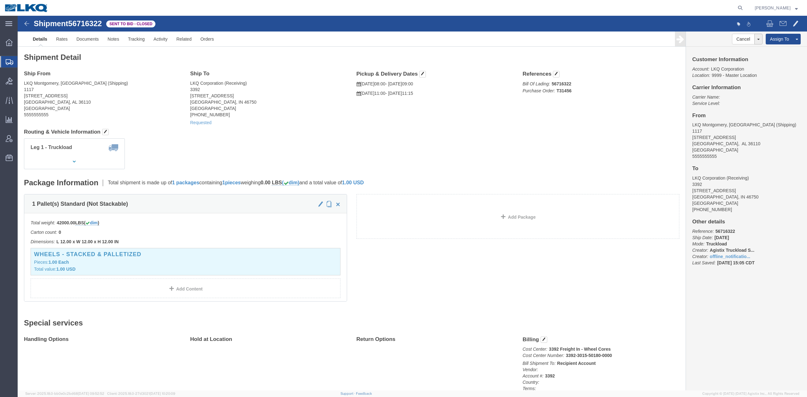
click span "56716322"
copy span "56716322"
click h4 "Routing & Vehicle Information"
click link "Withdraw Bid"
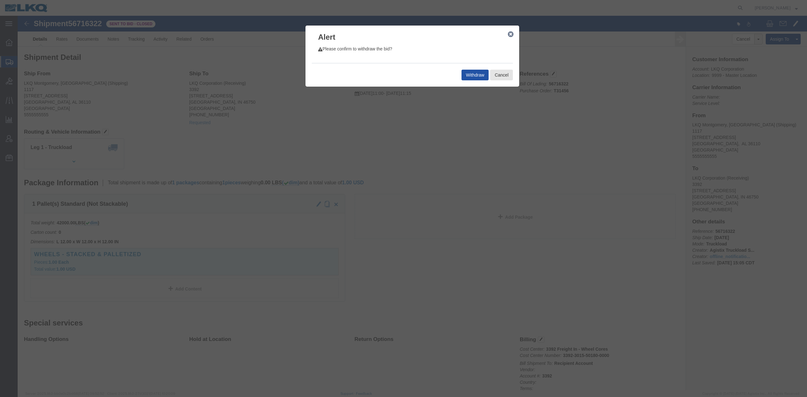
click button "Withdraw"
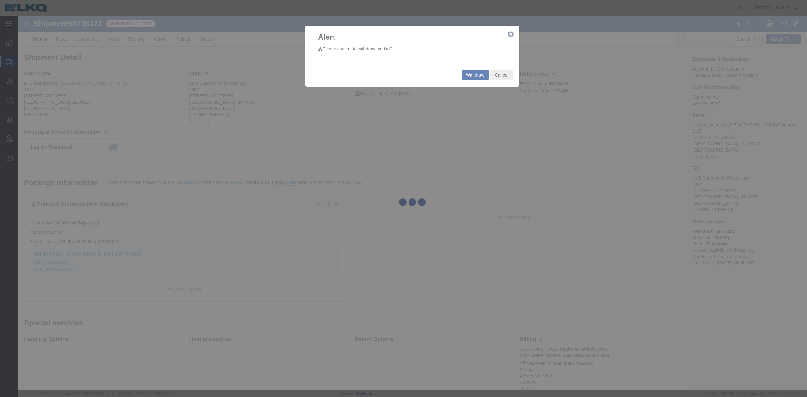
click at [373, 126] on div at bounding box center [413, 203] width 790 height 375
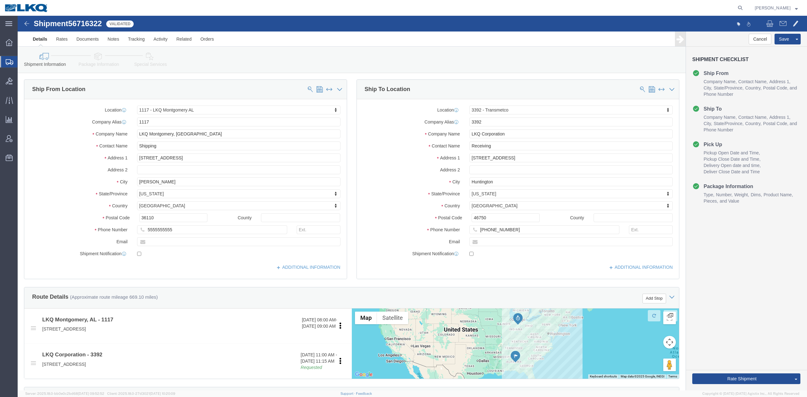
scroll to position [252, 0]
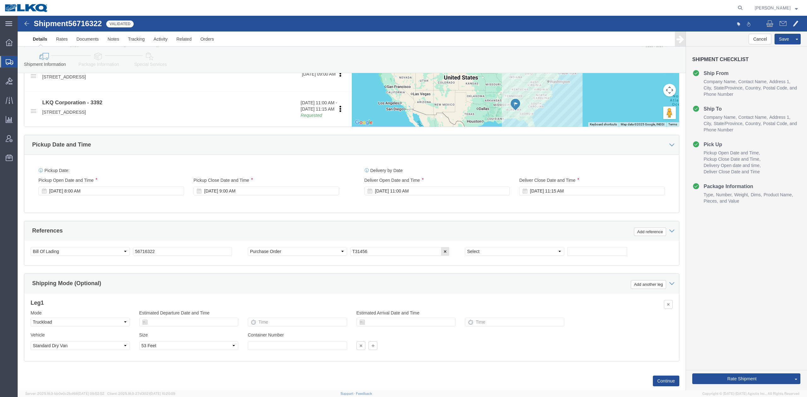
click link "Send To Bid"
select select "27354"
select select "28018"
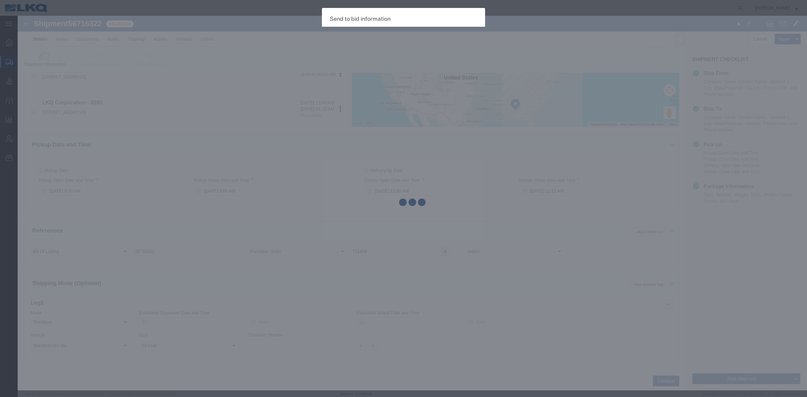
select select "TL"
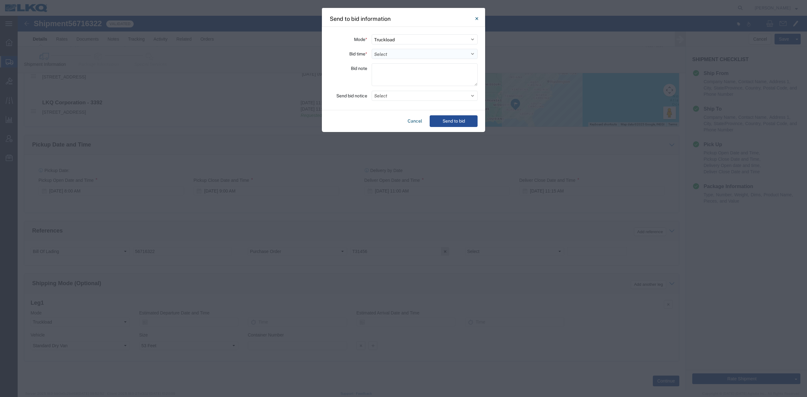
drag, startPoint x: 396, startPoint y: 51, endPoint x: 396, endPoint y: 58, distance: 7.3
click at [396, 51] on select "Select 30 Min (Rush) 1 Hour (Rush) 2 Hours (Rush) 4 Hours (Rush) 8 Hours (Rush)…" at bounding box center [425, 54] width 106 height 10
select select "24"
click at [372, 49] on select "Select 30 Min (Rush) 1 Hour (Rush) 2 Hours (Rush) 4 Hours (Rush) 8 Hours (Rush)…" at bounding box center [425, 54] width 106 height 10
click at [393, 97] on button "Select" at bounding box center [425, 96] width 106 height 10
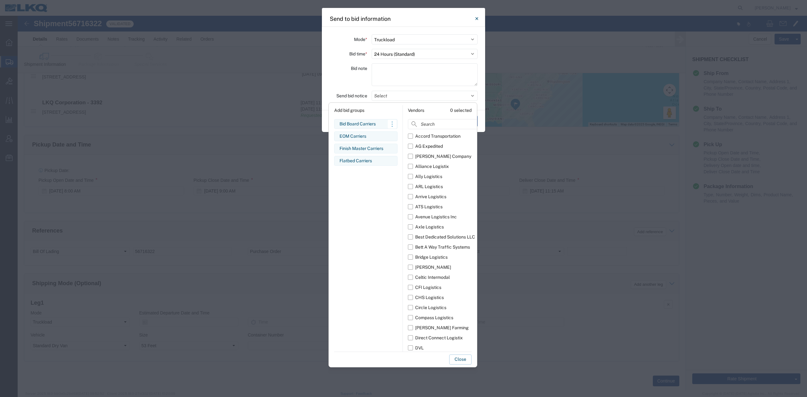
click at [361, 120] on div "Bid Board Carriers Edit bid group Remove bid group" at bounding box center [365, 124] width 63 height 10
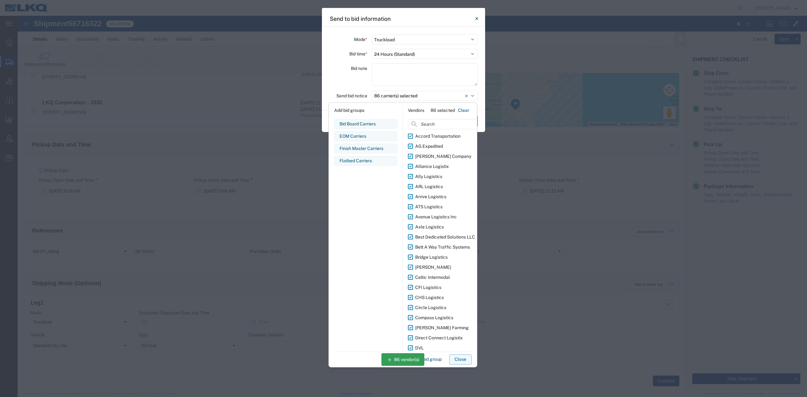
click at [458, 361] on button "Close" at bounding box center [460, 360] width 22 height 10
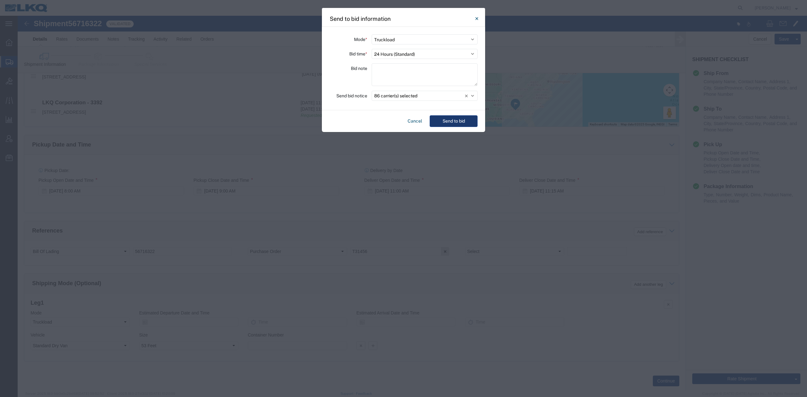
click at [443, 122] on button "Send to bid" at bounding box center [454, 121] width 48 height 12
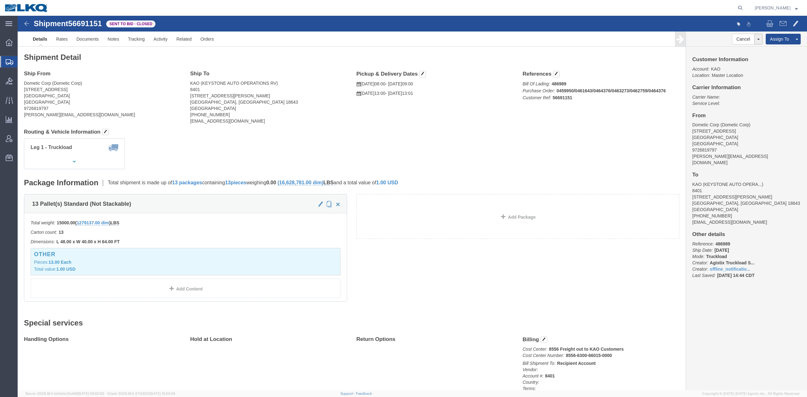
click span "56691151"
copy span "56691151"
drag, startPoint x: 713, startPoint y: 37, endPoint x: 561, endPoint y: 56, distance: 153.5
click link "Withdraw Bid"
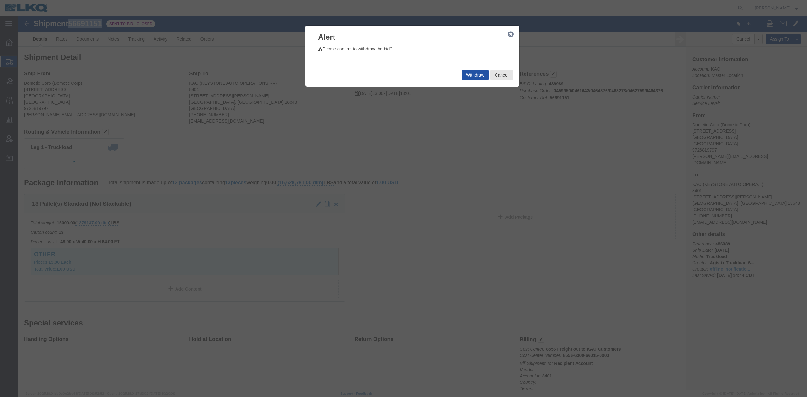
click button "Withdraw"
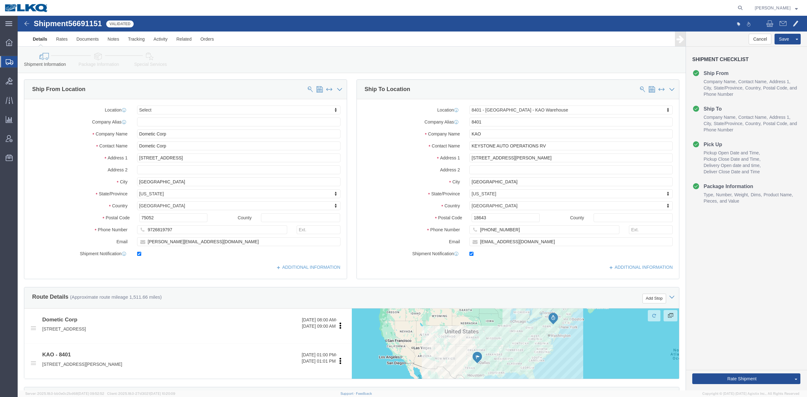
select select
select select "30522"
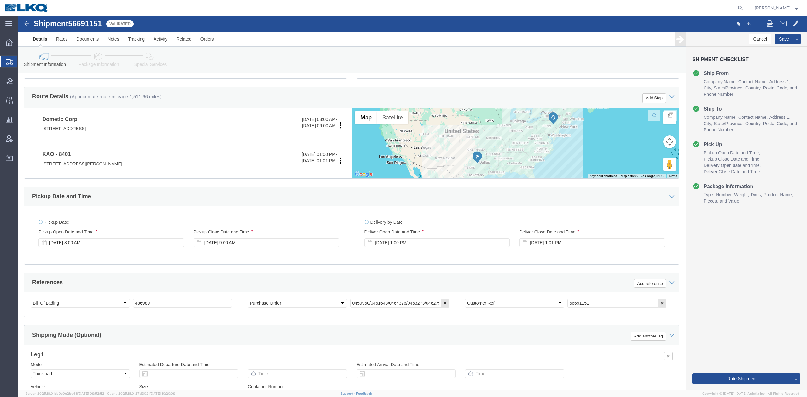
scroll to position [210, 0]
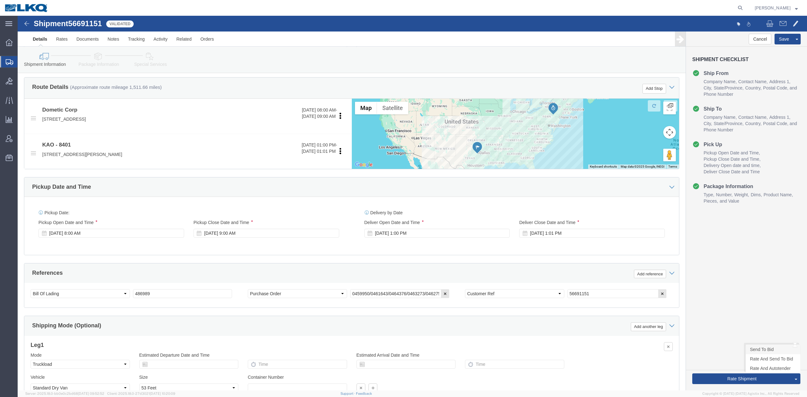
click link "Send To Bid"
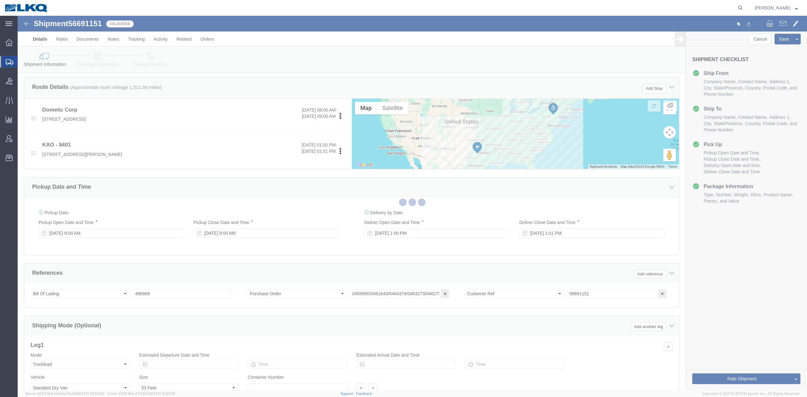
select select "TL"
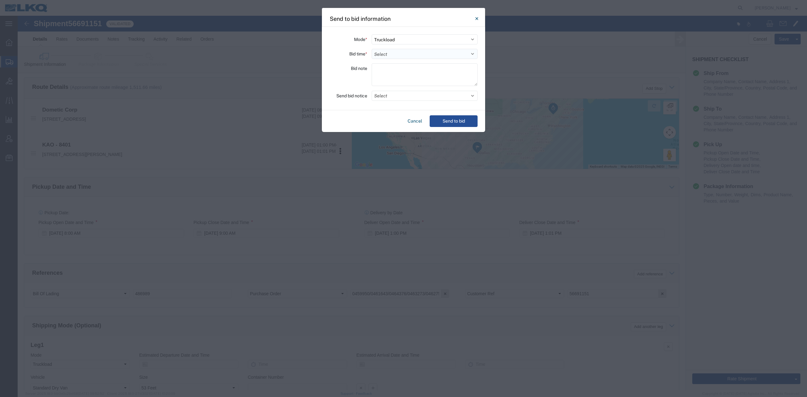
click at [390, 55] on select "Select 30 Min (Rush) 1 Hour (Rush) 2 Hours (Rush) 4 Hours (Rush) 8 Hours (Rush)…" at bounding box center [425, 54] width 106 height 10
select select "24"
click at [372, 49] on select "Select 30 Min (Rush) 1 Hour (Rush) 2 Hours (Rush) 4 Hours (Rush) 8 Hours (Rush)…" at bounding box center [425, 54] width 106 height 10
click at [380, 95] on button "Select" at bounding box center [425, 96] width 106 height 10
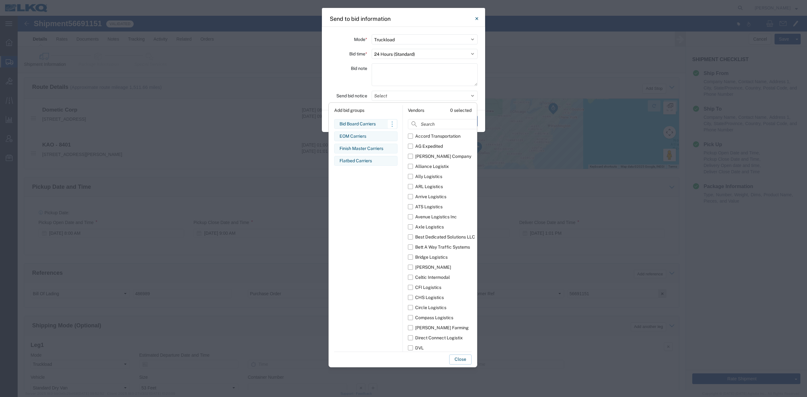
click at [358, 123] on div "Bid Board Carriers" at bounding box center [366, 124] width 53 height 7
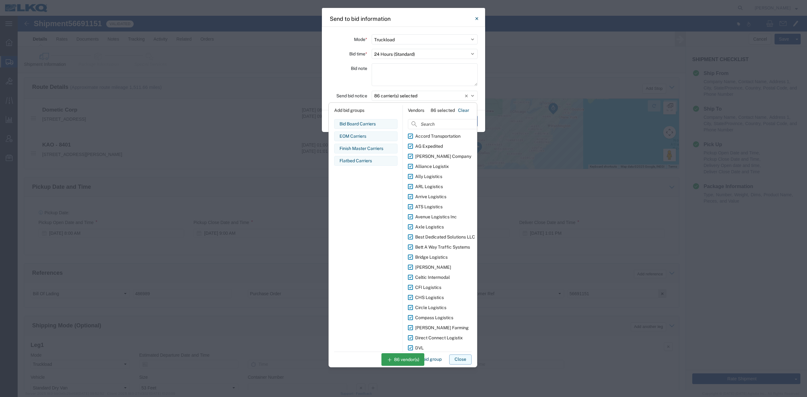
click at [461, 359] on button "Close" at bounding box center [460, 360] width 22 height 10
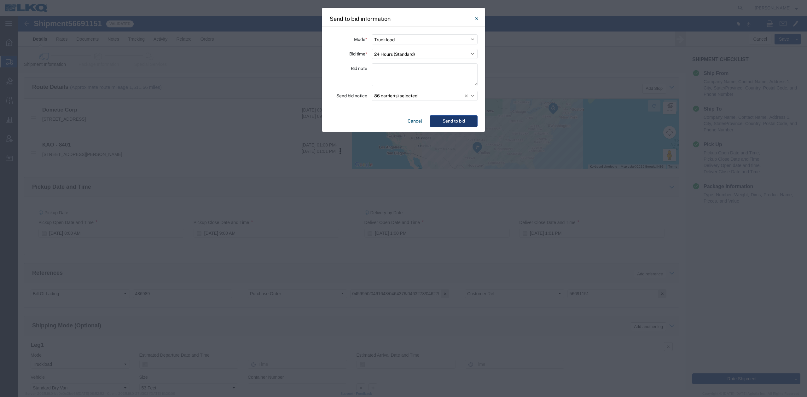
click at [457, 120] on button "Send to bid" at bounding box center [454, 121] width 48 height 12
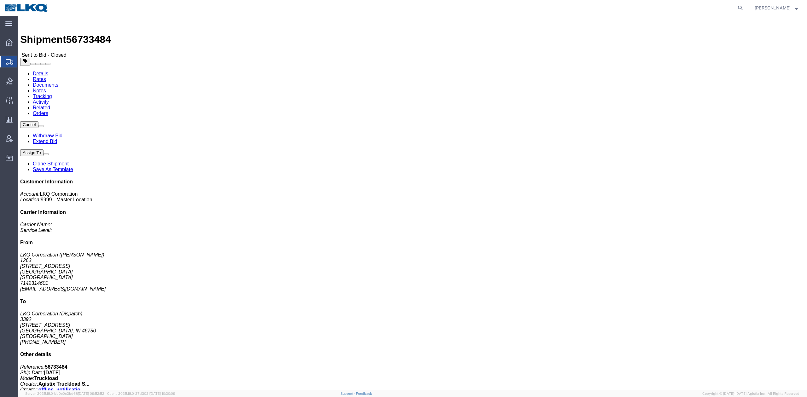
drag, startPoint x: 354, startPoint y: 114, endPoint x: 454, endPoint y: 100, distance: 100.9
click h4 "Routing & Vehicle Information"
click link "Withdraw Bid"
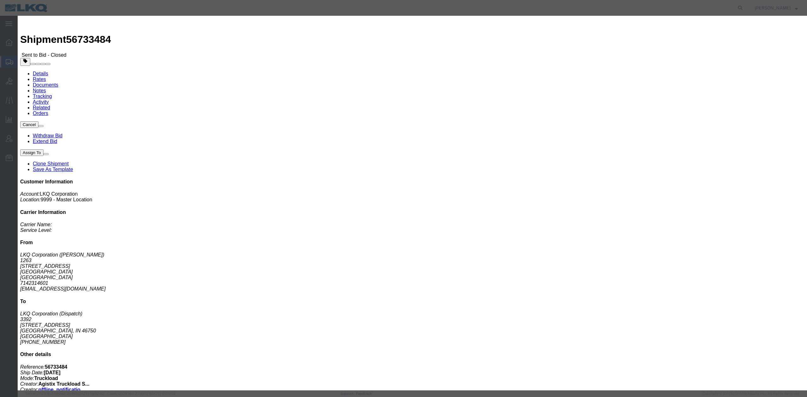
click button "Withdraw"
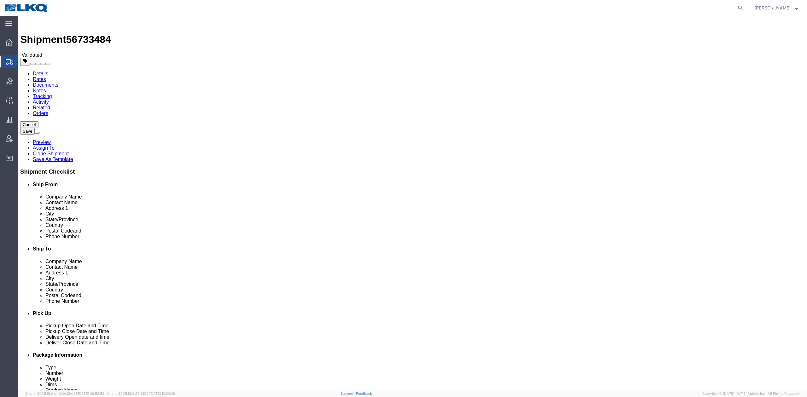
select select "28705"
select select "28018"
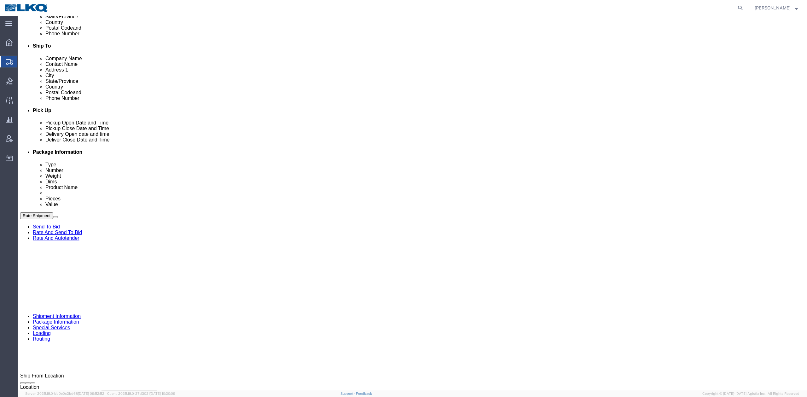
scroll to position [210, 0]
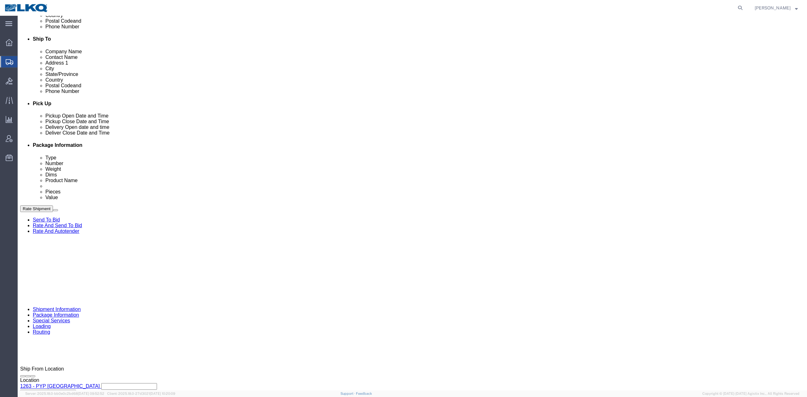
click span "56733484"
copy span "56733484"
click div "Delivery by Date Delivery Start Date Delivery Start Time Deliver Open Date and …"
click link "Requested"
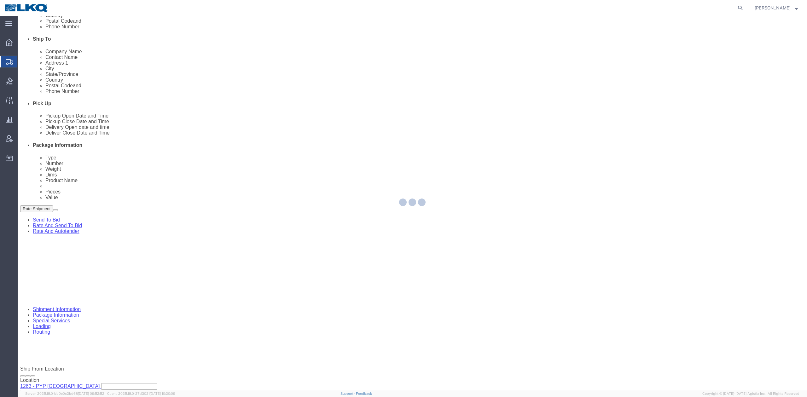
select select "1"
select select "22"
select select "15"
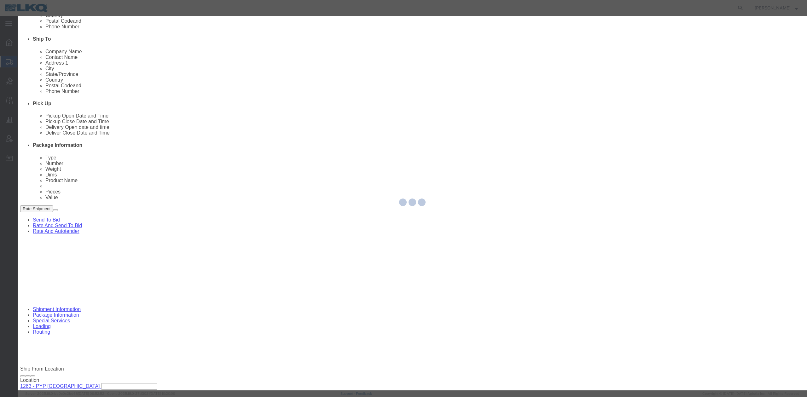
click at [342, 105] on div at bounding box center [413, 203] width 790 height 375
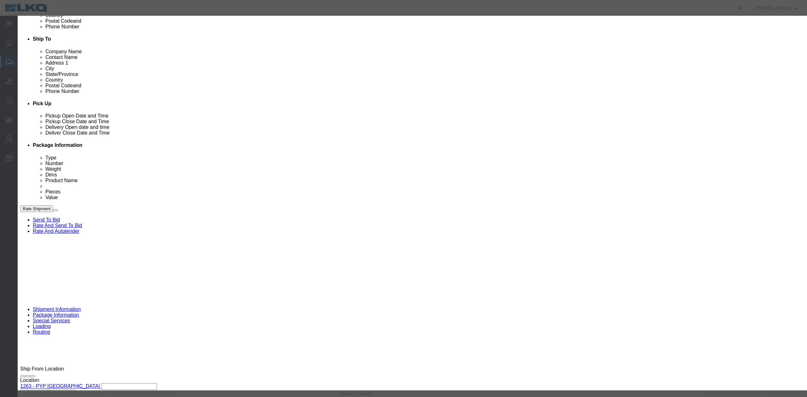
click input "[DATE]"
click td "17"
click link "Availability"
click button "button"
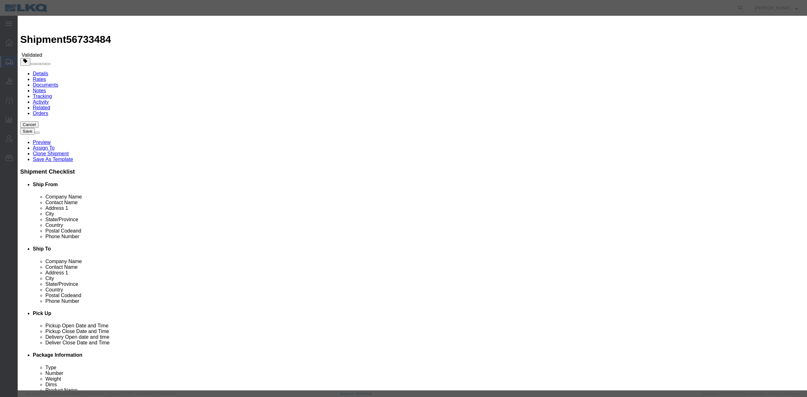
click input "[DATE]"
click td "16"
type input "[DATE]"
click link "Availability"
click icon "button"
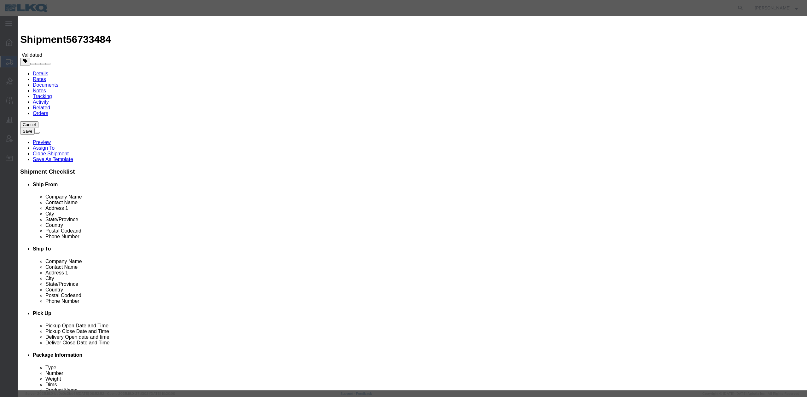
click button "Save"
drag, startPoint x: 462, startPoint y: 66, endPoint x: 32, endPoint y: 79, distance: 429.9
click button "Ok"
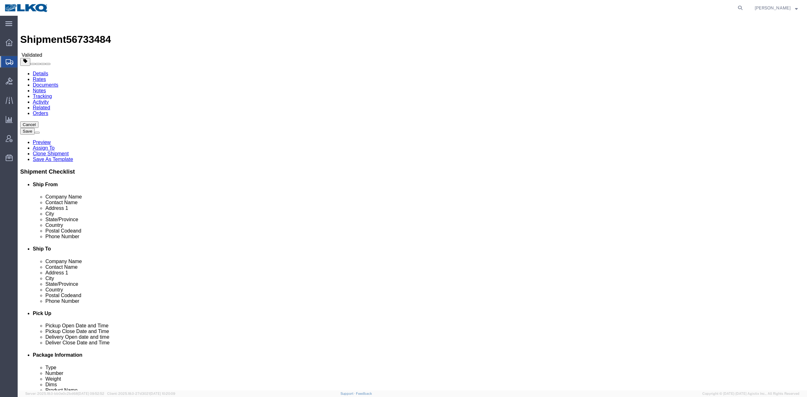
click label "Address 2"
click link "Activity"
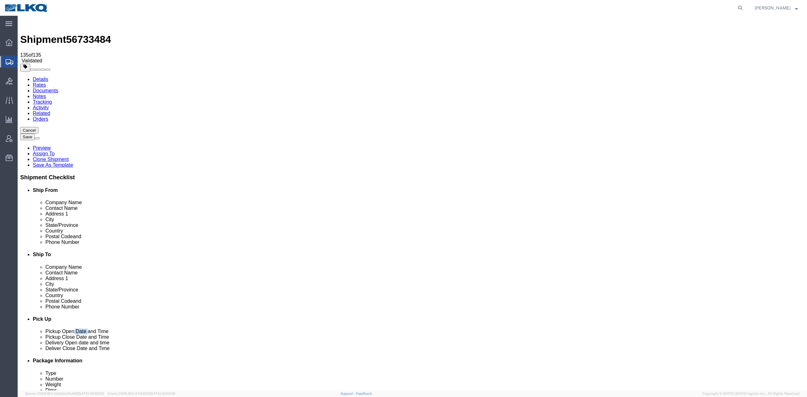
click at [45, 77] on link "Details" at bounding box center [40, 79] width 15 height 5
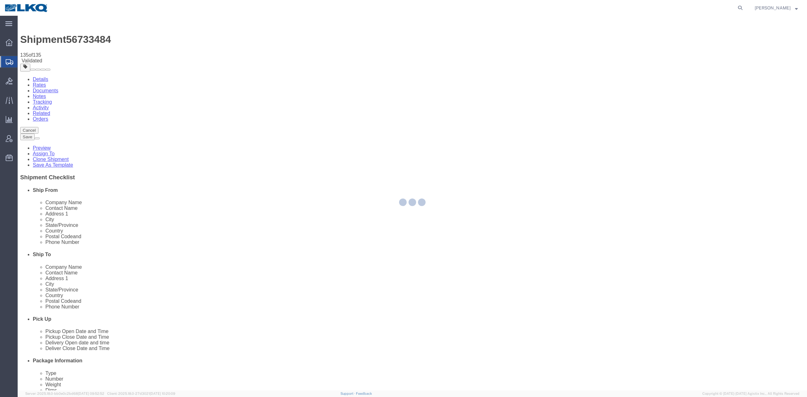
select select "28705"
select select "28018"
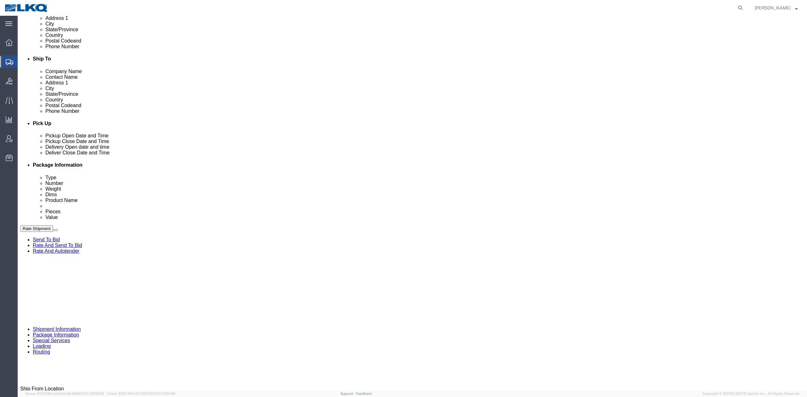
scroll to position [252, 0]
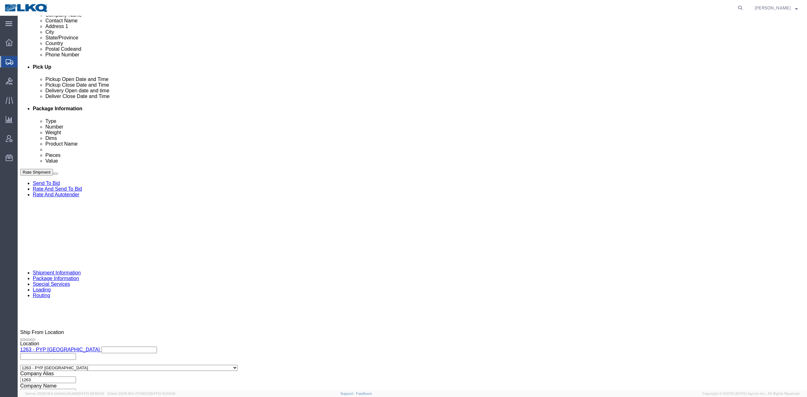
click input "56733484"
type input "x"
click div "Sep 11 2025 6:00 AM"
click div "Sep 11 2025 7:00 AM"
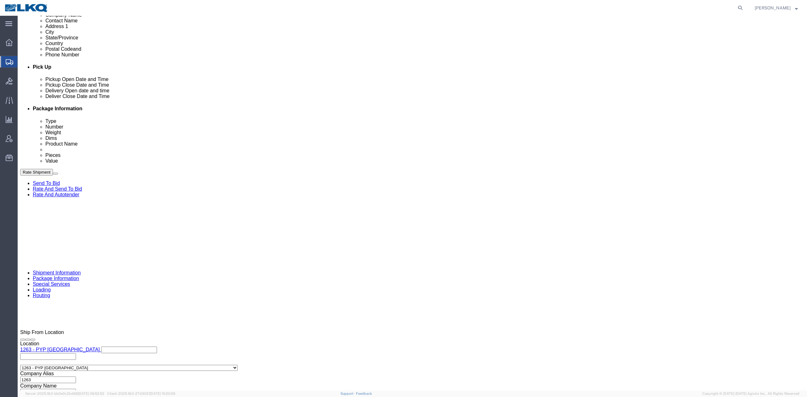
click div "References Add reference"
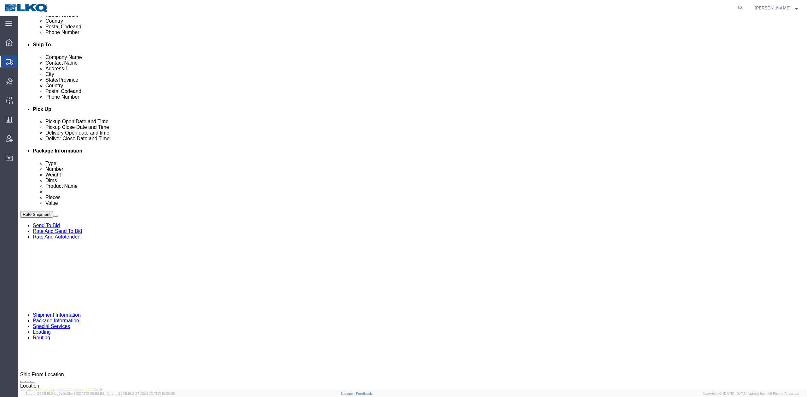
click div "Sep 10 2025 7:00 AM"
type input "8:00 AM"
click button "Apply"
click button "Save"
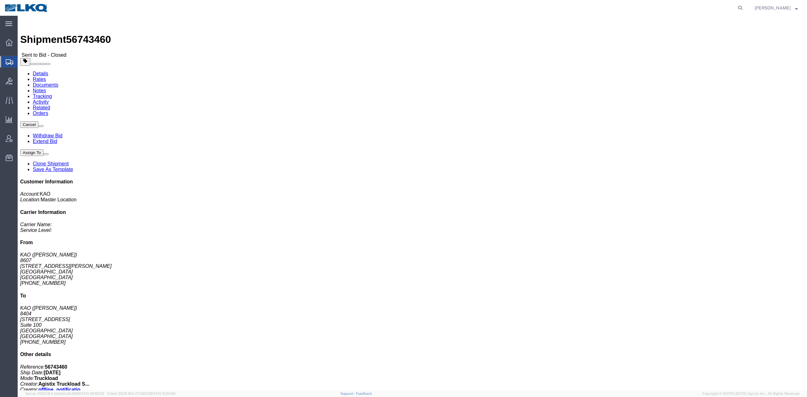
click span "56743460"
copy span "56743460"
click address "KAO ([PERSON_NAME]) 8607 [STREET_ADDRESS][PERSON_NAME] [PHONE_NUMBER]"
click address "KAO ([PERSON_NAME]) [STREET_ADDRESS] [PHONE_NUMBER]"
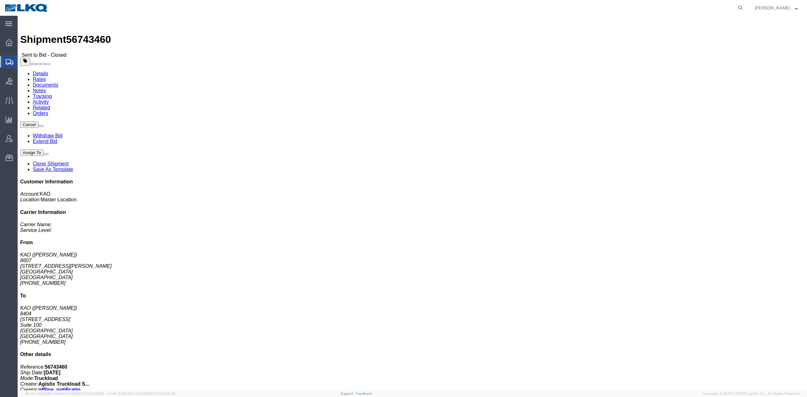
click link "Extend Bid"
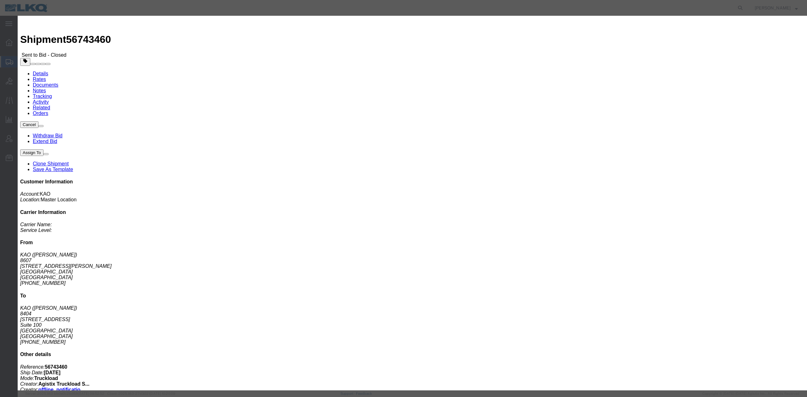
click select "Select 30 Min (Rush) 1 Hour (Rush) 2 Hours (Rush) 4 Hours (Rush) 8 Hours (Rush)…"
select select "4"
click select "Select 30 Min (Rush) 1 Hour (Rush) 2 Hours (Rush) 4 Hours (Rush) 8 Hours (Rush)…"
drag, startPoint x: 530, startPoint y: 129, endPoint x: 529, endPoint y: 137, distance: 8.3
click div "Extend Bid Close"
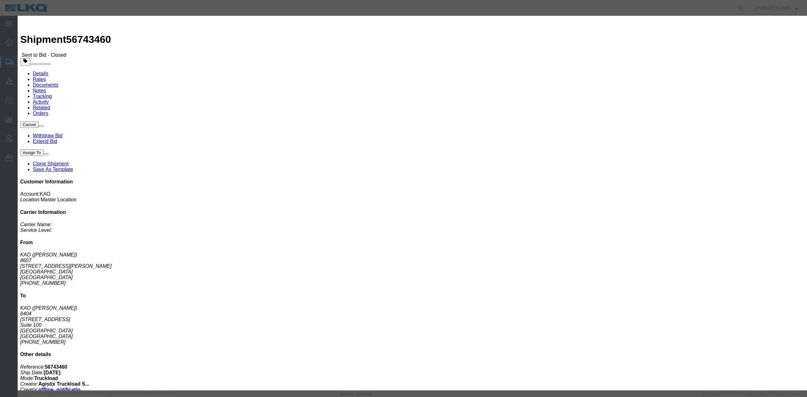
click button "Extend Bid"
